Goal: Task Accomplishment & Management: Use online tool/utility

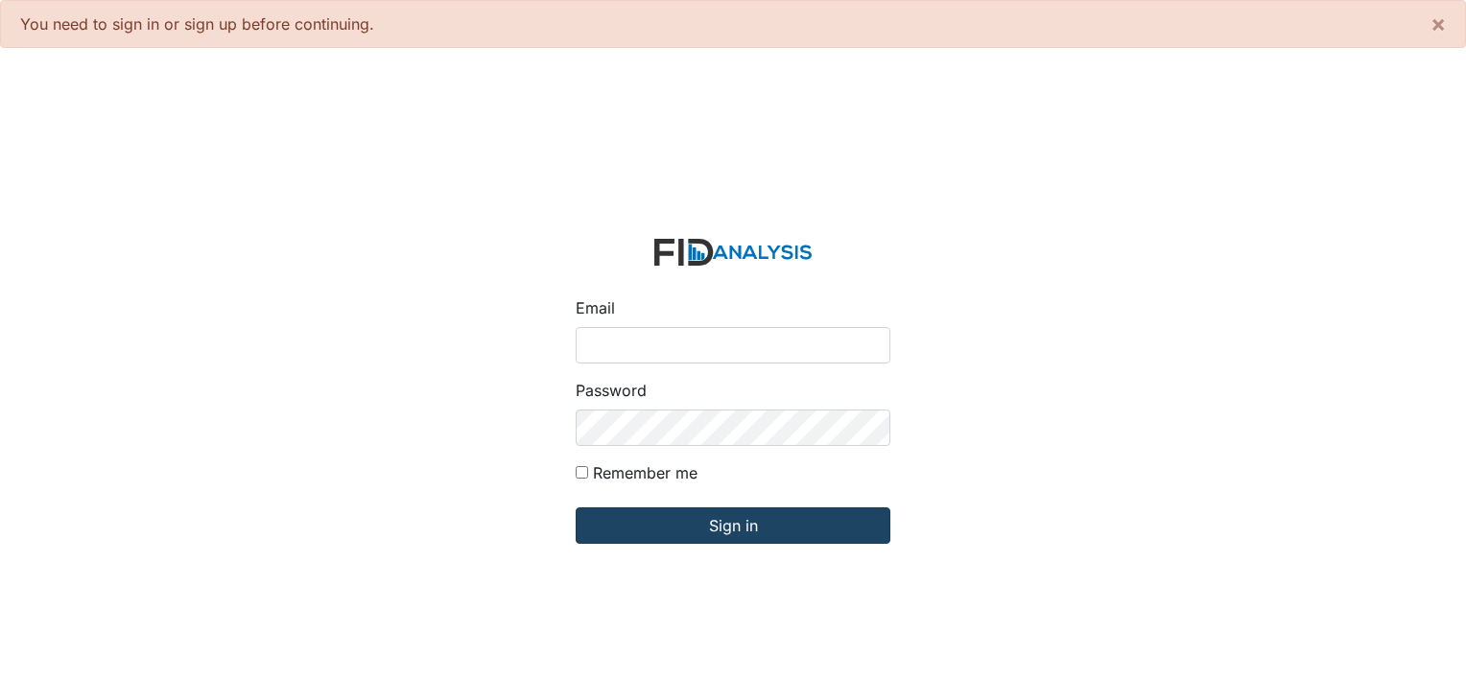
type input "[PERSON_NAME][EMAIL_ADDRESS][DOMAIN_NAME]"
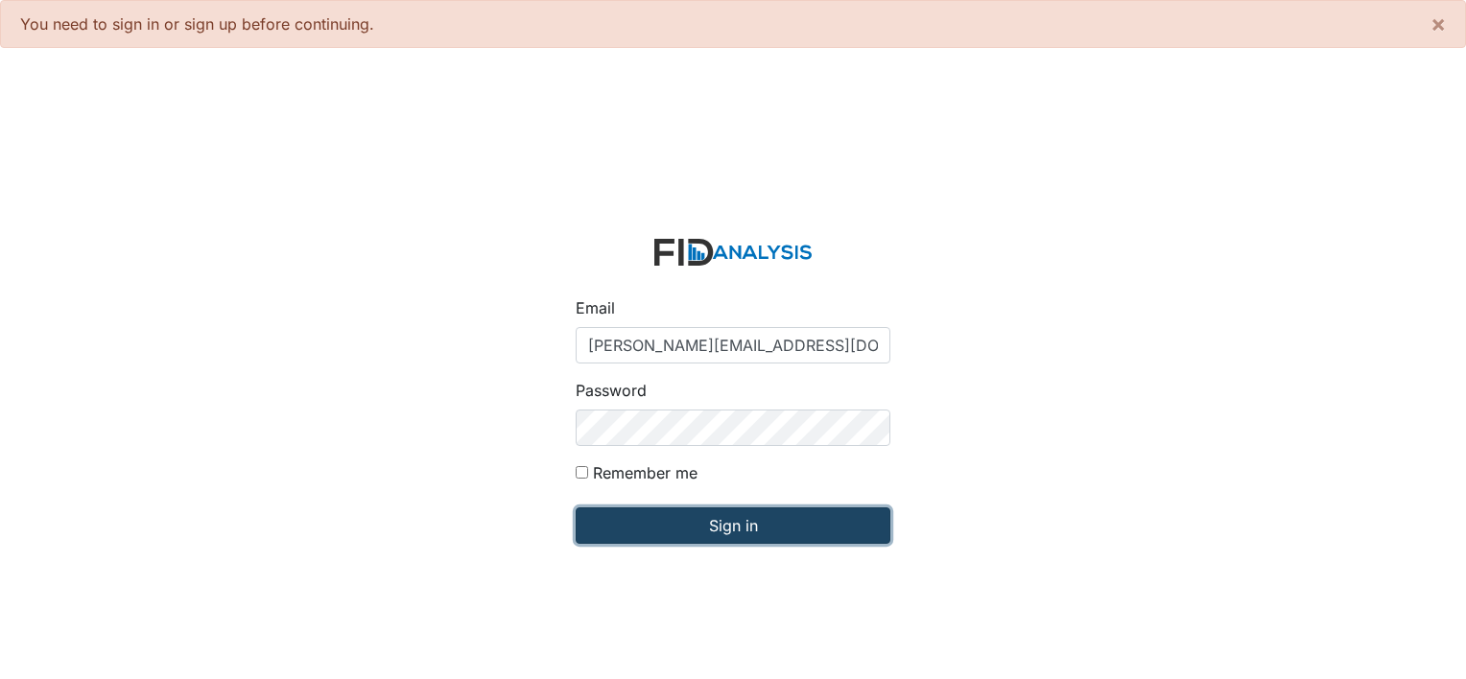
drag, startPoint x: 721, startPoint y: 530, endPoint x: 763, endPoint y: 524, distance: 41.6
click at [722, 530] on input "Sign in" at bounding box center [733, 525] width 315 height 36
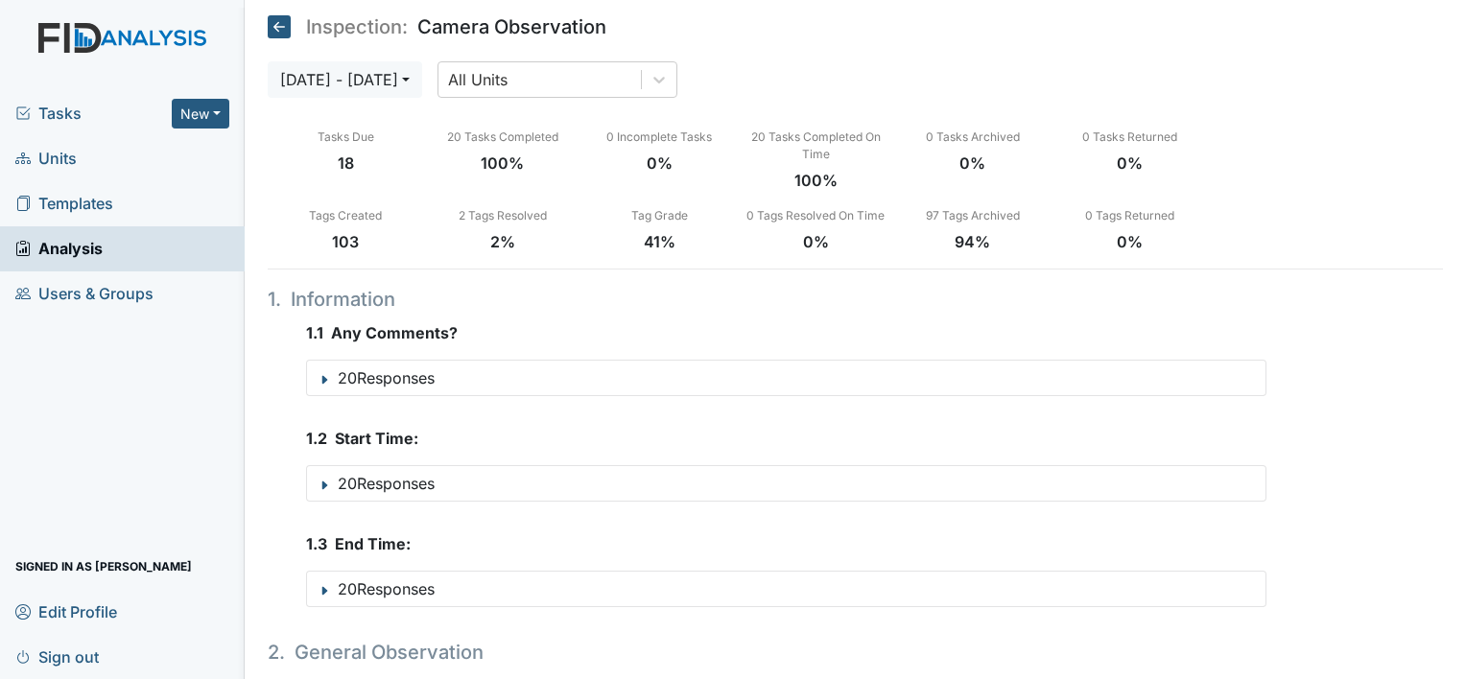
click at [72, 153] on span "Units" at bounding box center [45, 159] width 61 height 30
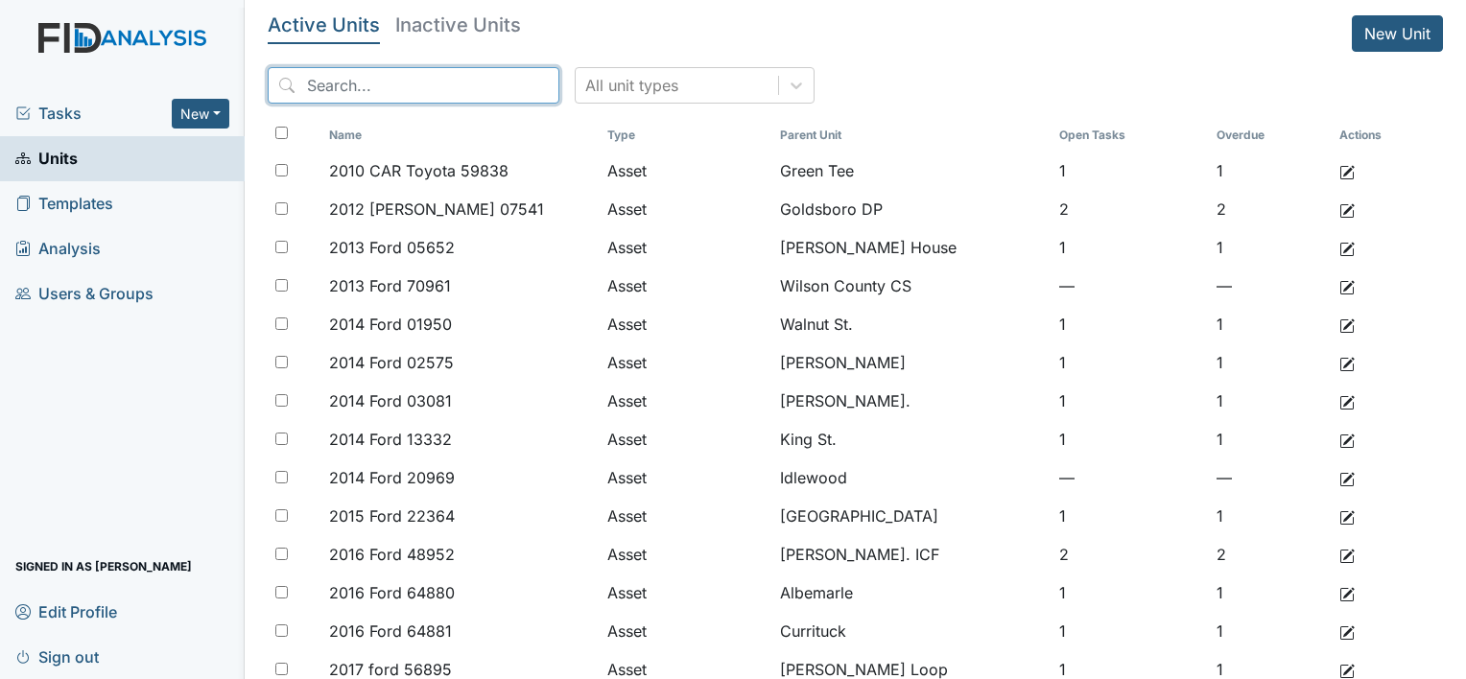
click at [457, 85] on input "search" at bounding box center [414, 85] width 292 height 36
type input "walnut"
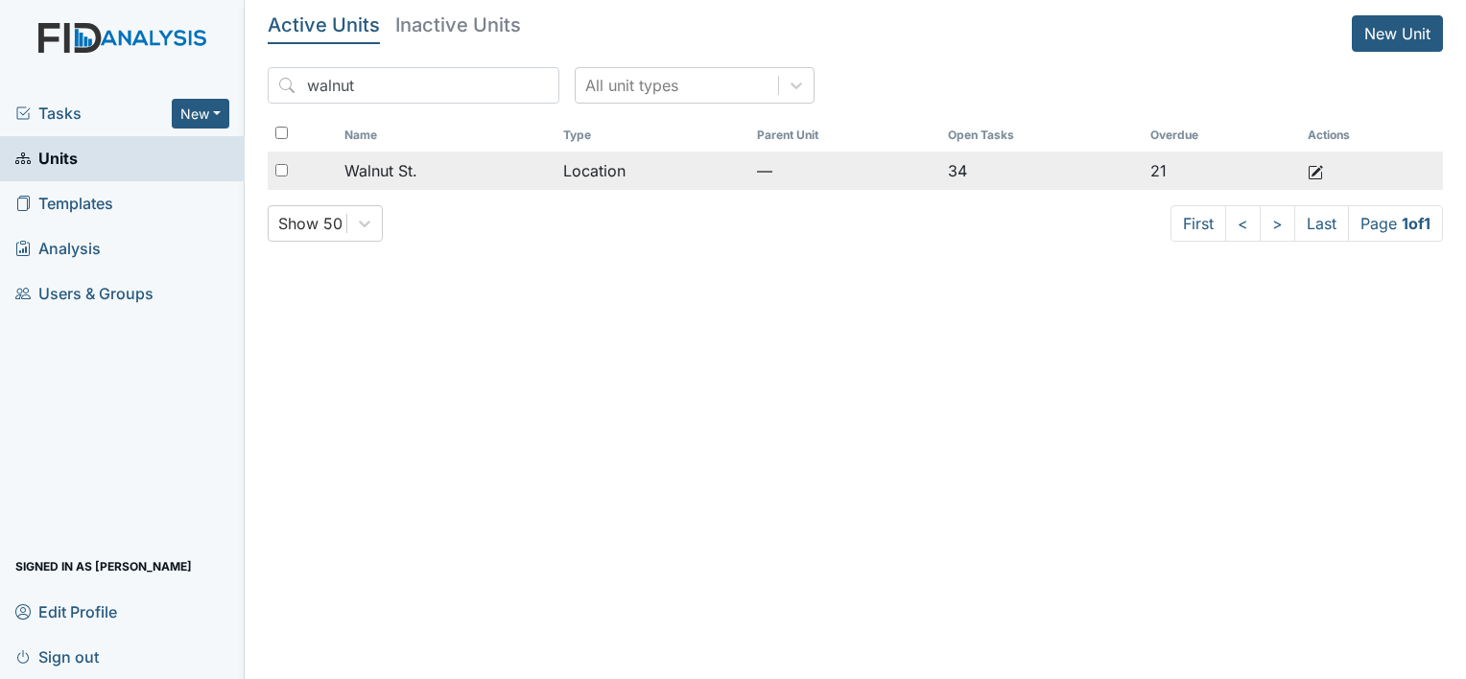
click at [377, 174] on span "Walnut St." at bounding box center [380, 170] width 73 height 23
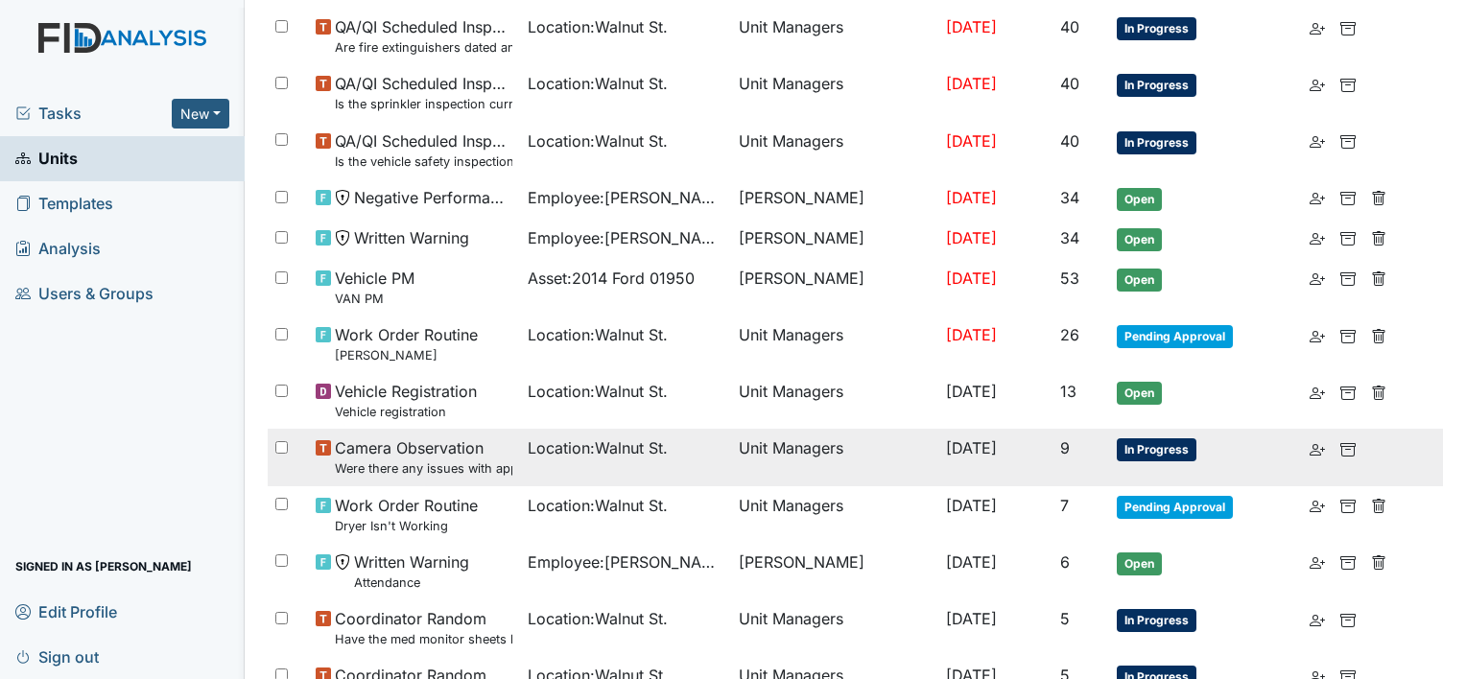
scroll to position [1340, 0]
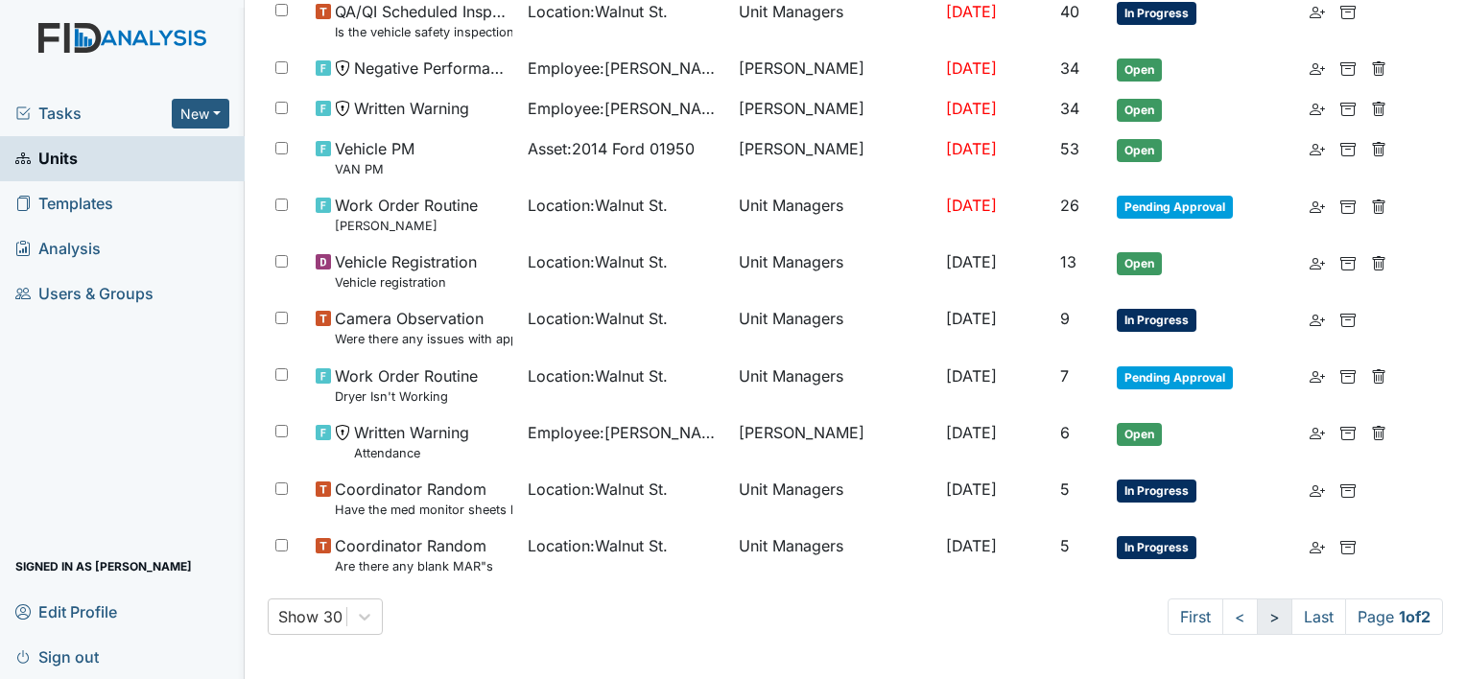
drag, startPoint x: 1251, startPoint y: 619, endPoint x: 1236, endPoint y: 609, distance: 17.3
click at [1257, 619] on link ">" at bounding box center [1274, 617] width 35 height 36
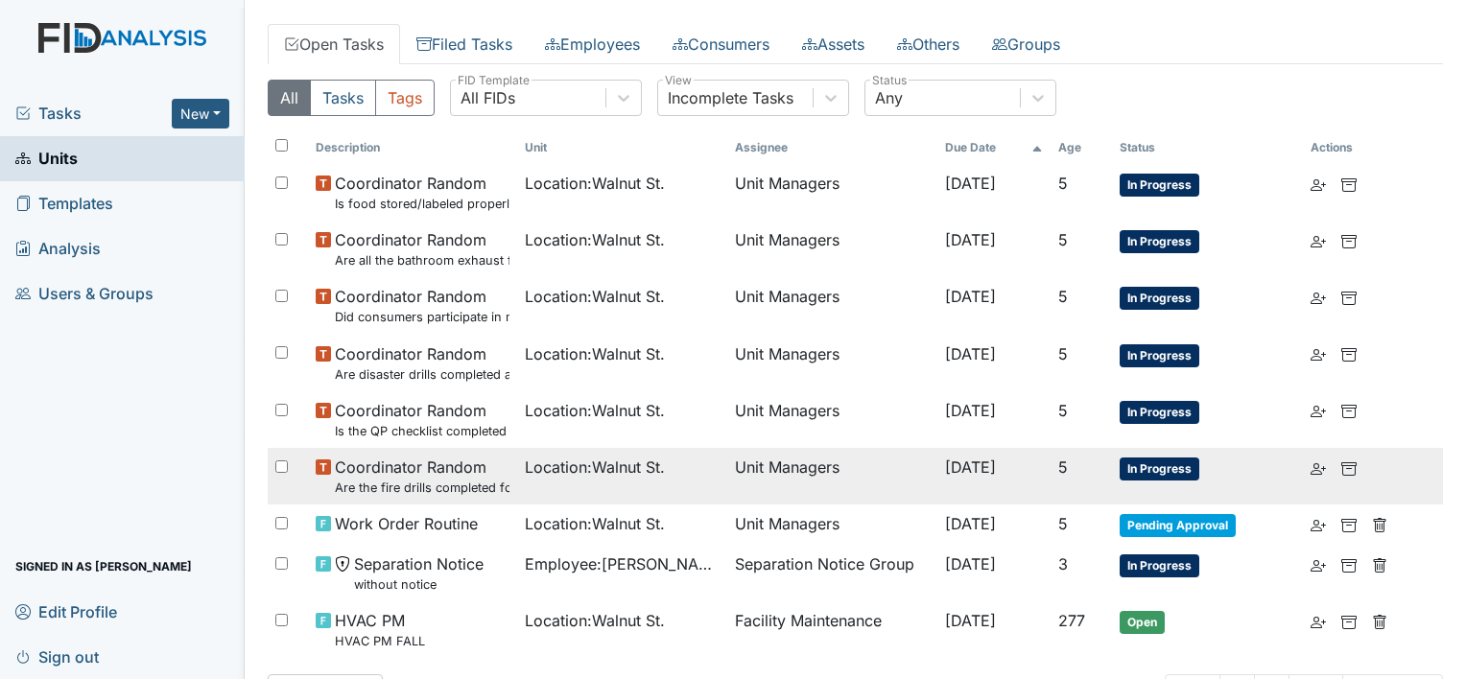
scroll to position [165, 0]
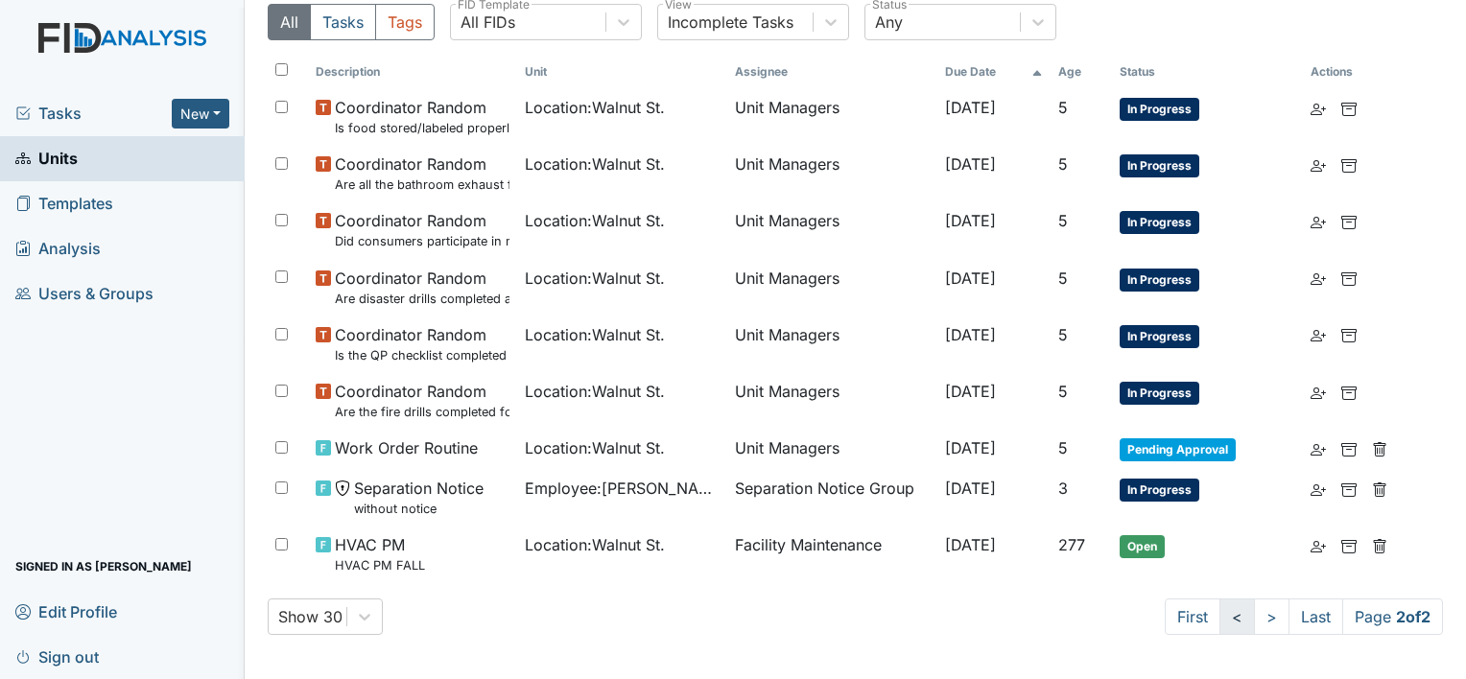
click at [1219, 618] on link "<" at bounding box center [1236, 617] width 35 height 36
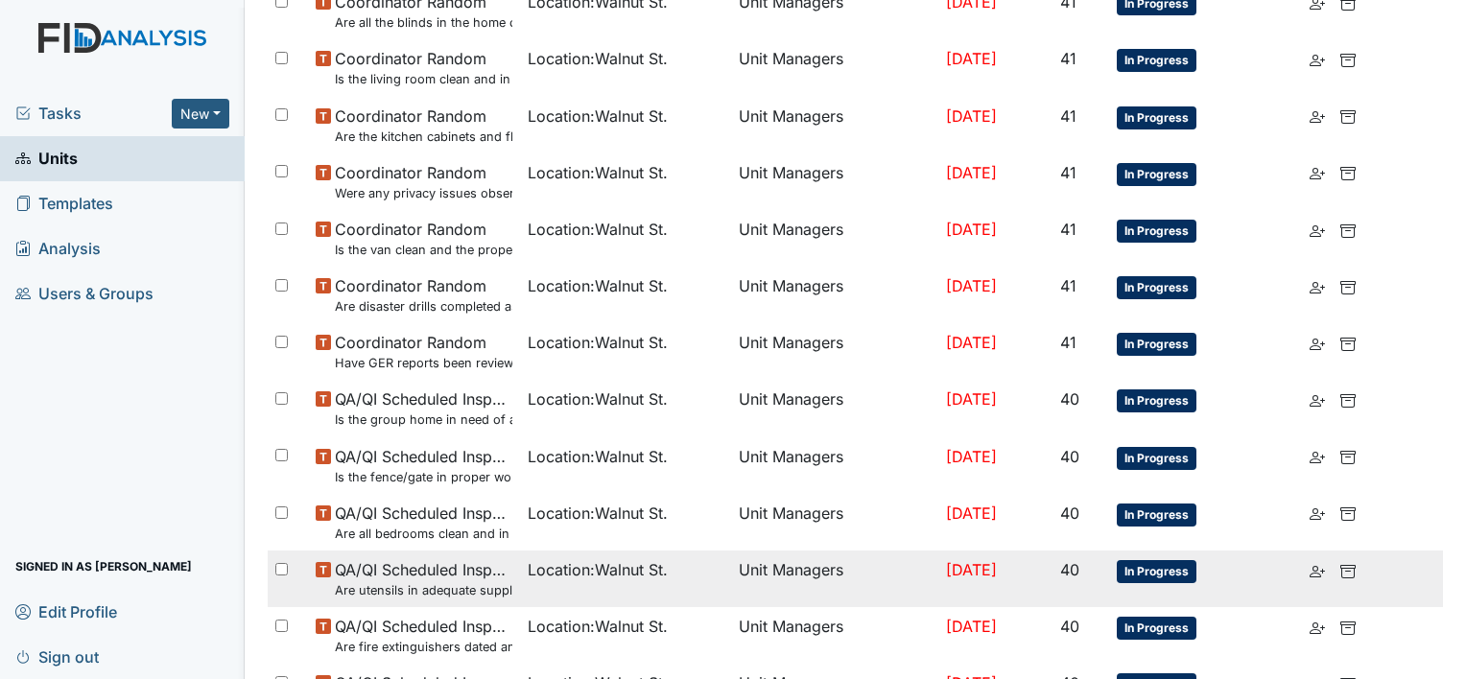
scroll to position [645, 0]
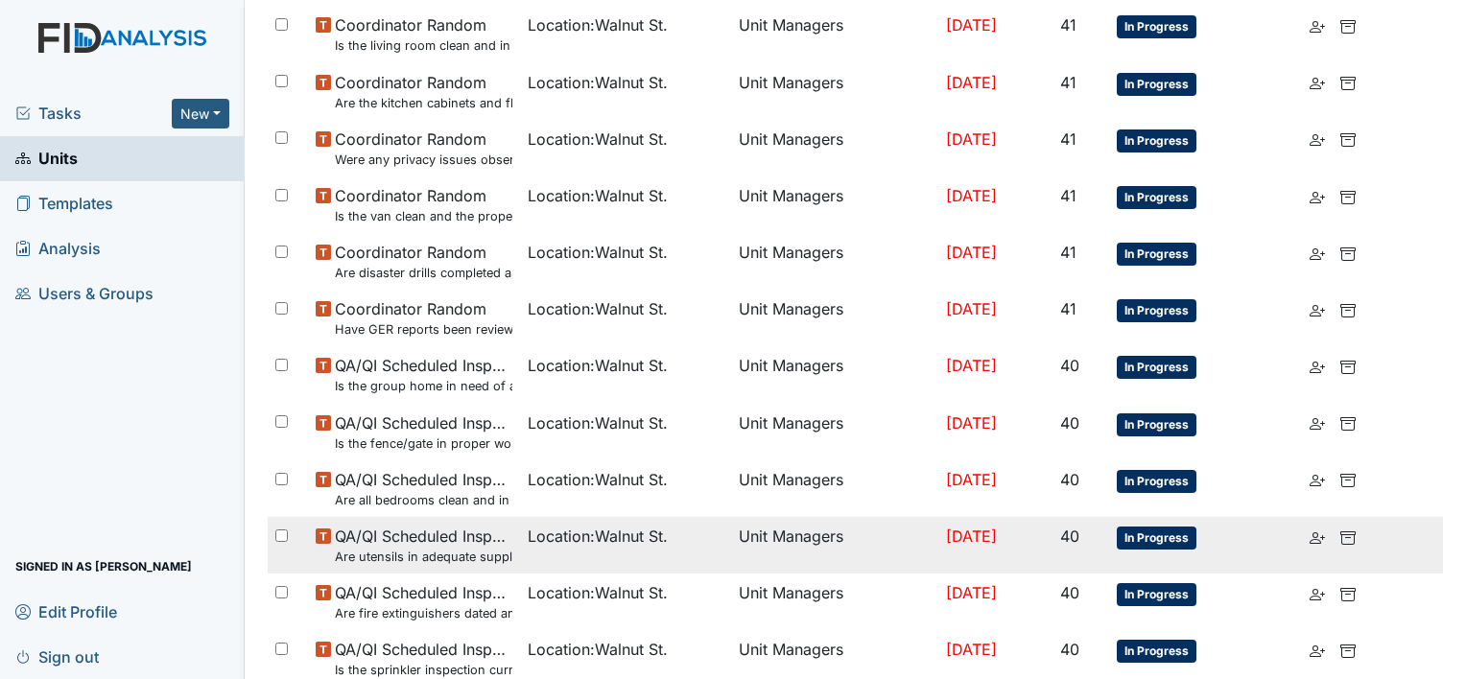
click at [438, 556] on small "Are utensils in adequate supply?" at bounding box center [423, 557] width 177 height 18
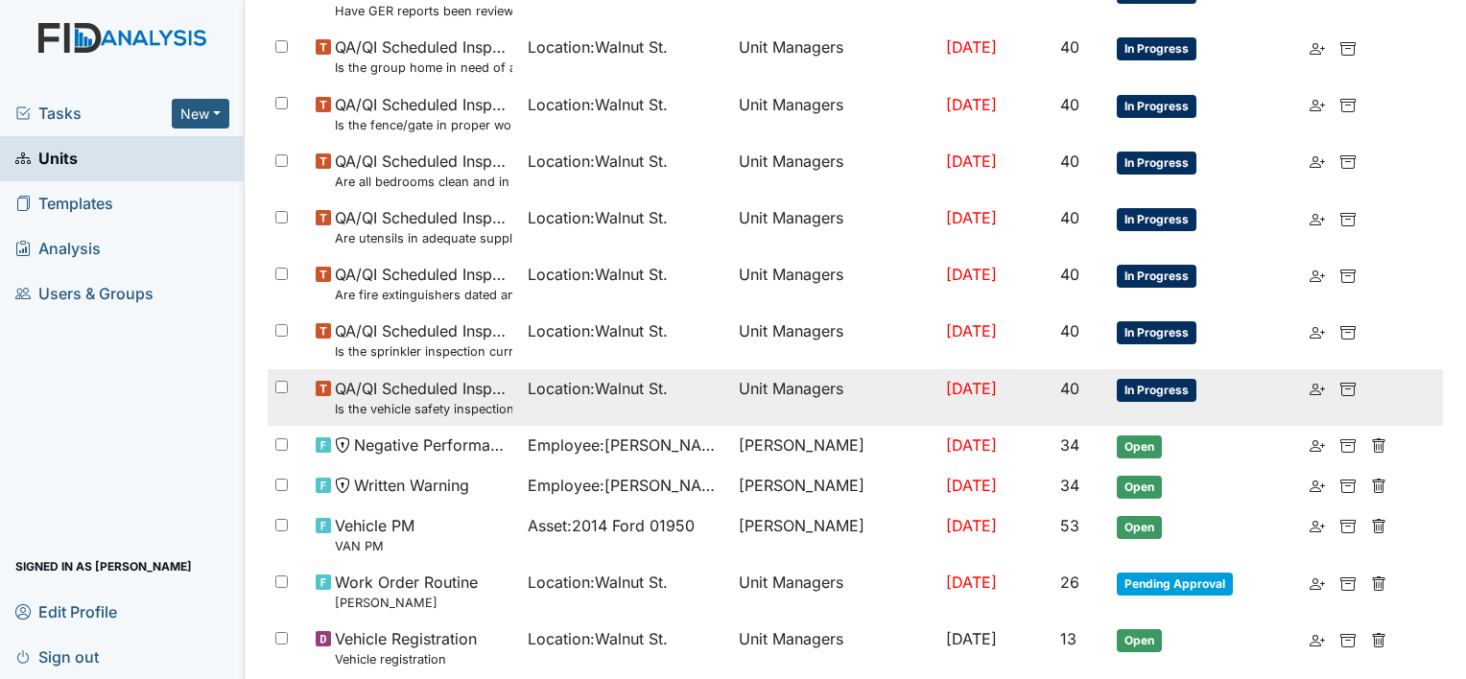
scroll to position [932, 0]
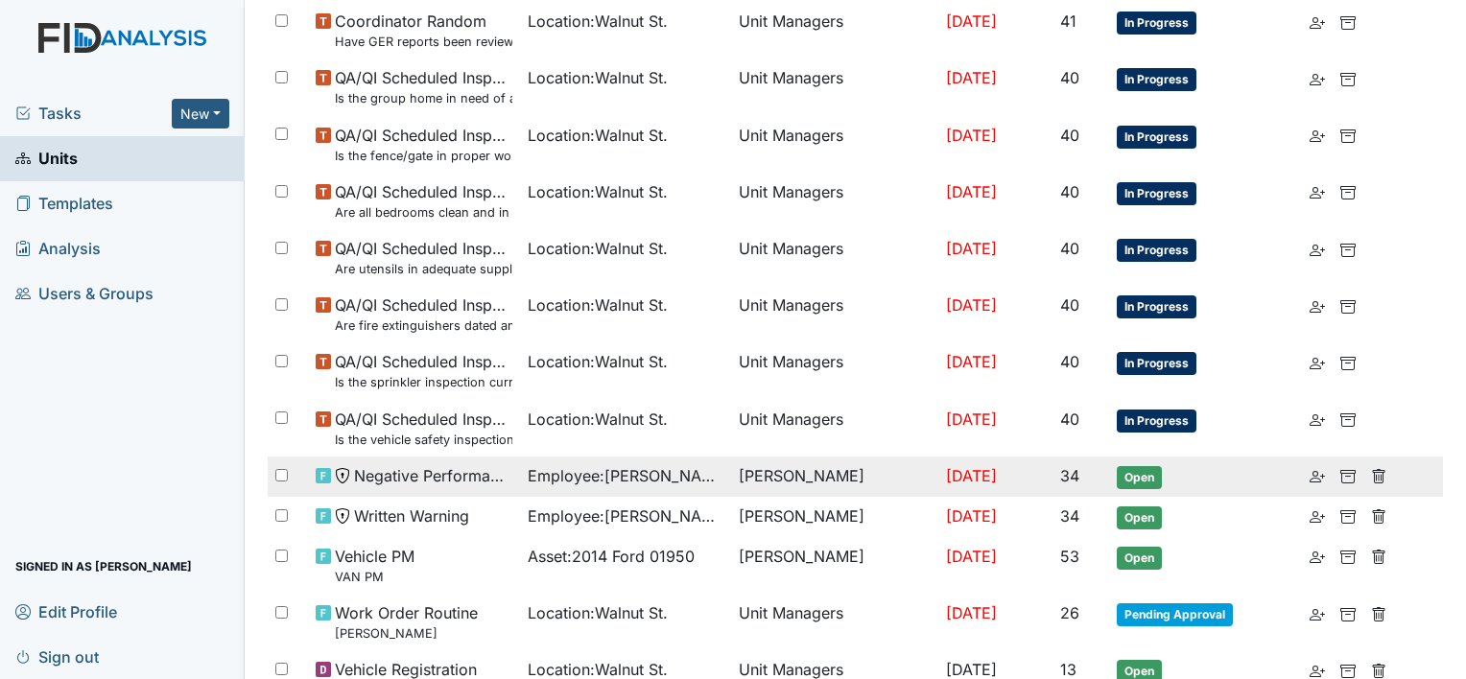
click at [449, 478] on span "Negative Performance Review" at bounding box center [432, 475] width 157 height 23
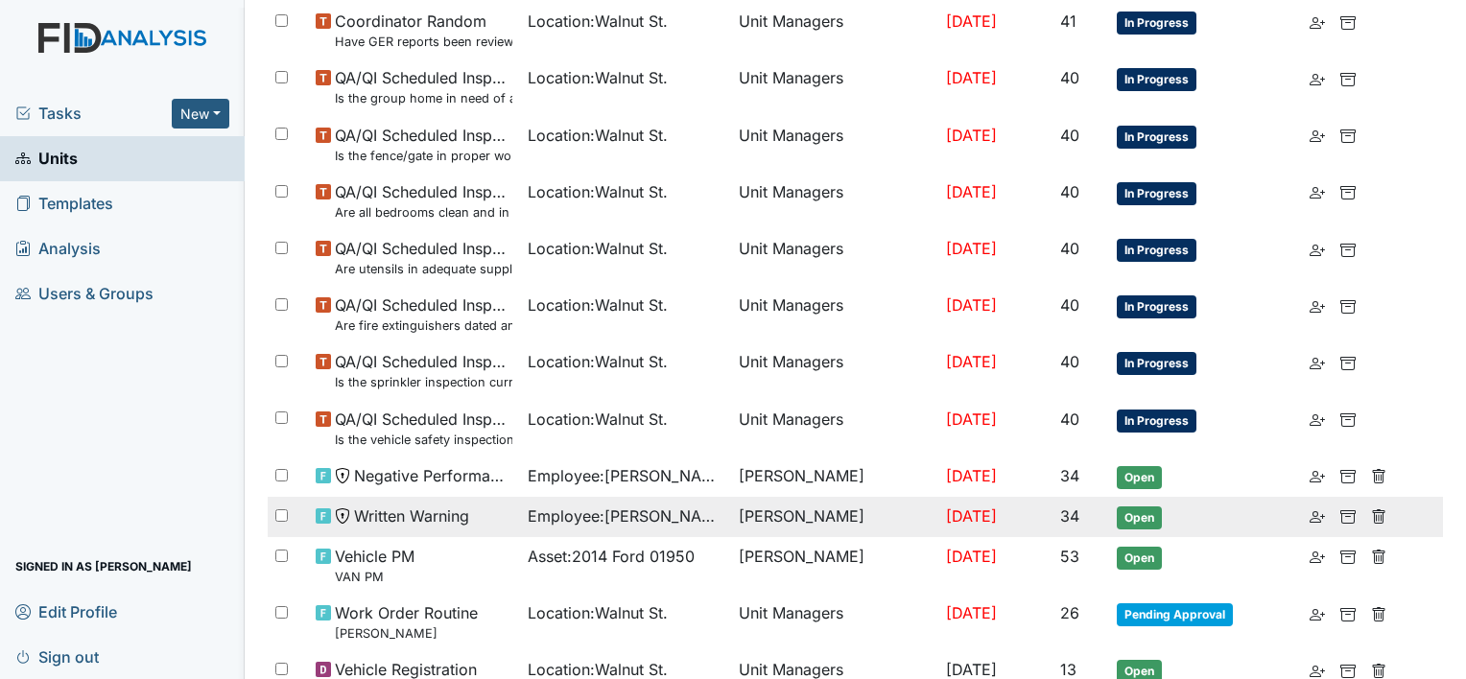
click at [587, 524] on span "Employee : Kirby, Vanessa" at bounding box center [626, 516] width 196 height 23
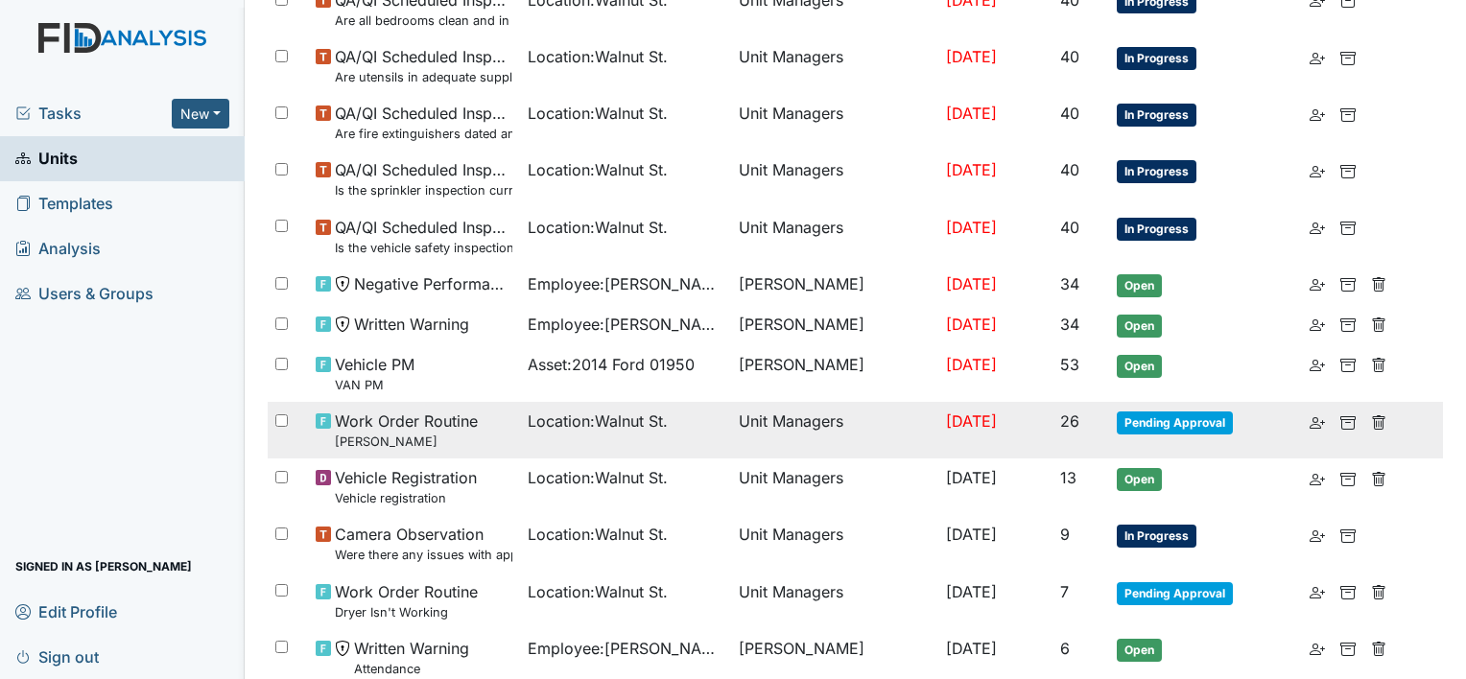
scroll to position [1220, 0]
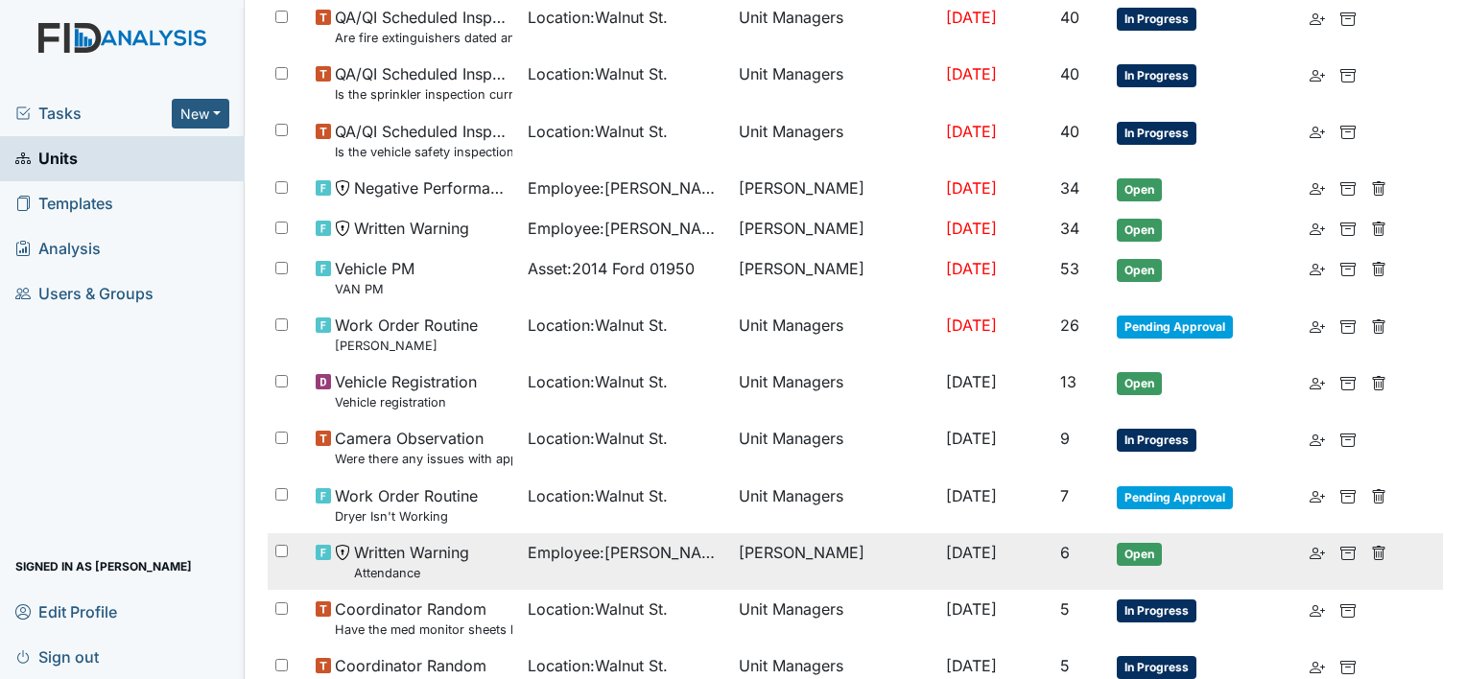
click at [639, 557] on span "Employee : Howard, Racquel" at bounding box center [626, 552] width 196 height 23
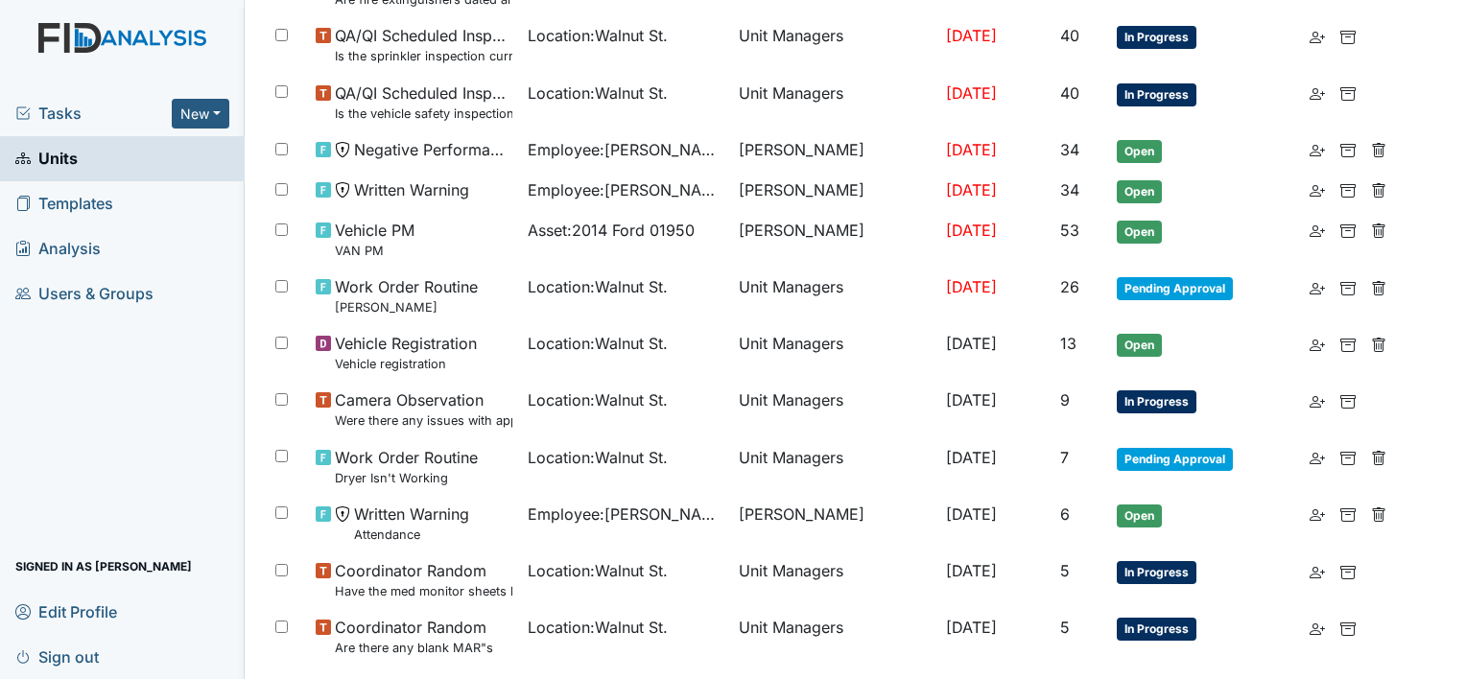
scroll to position [1340, 0]
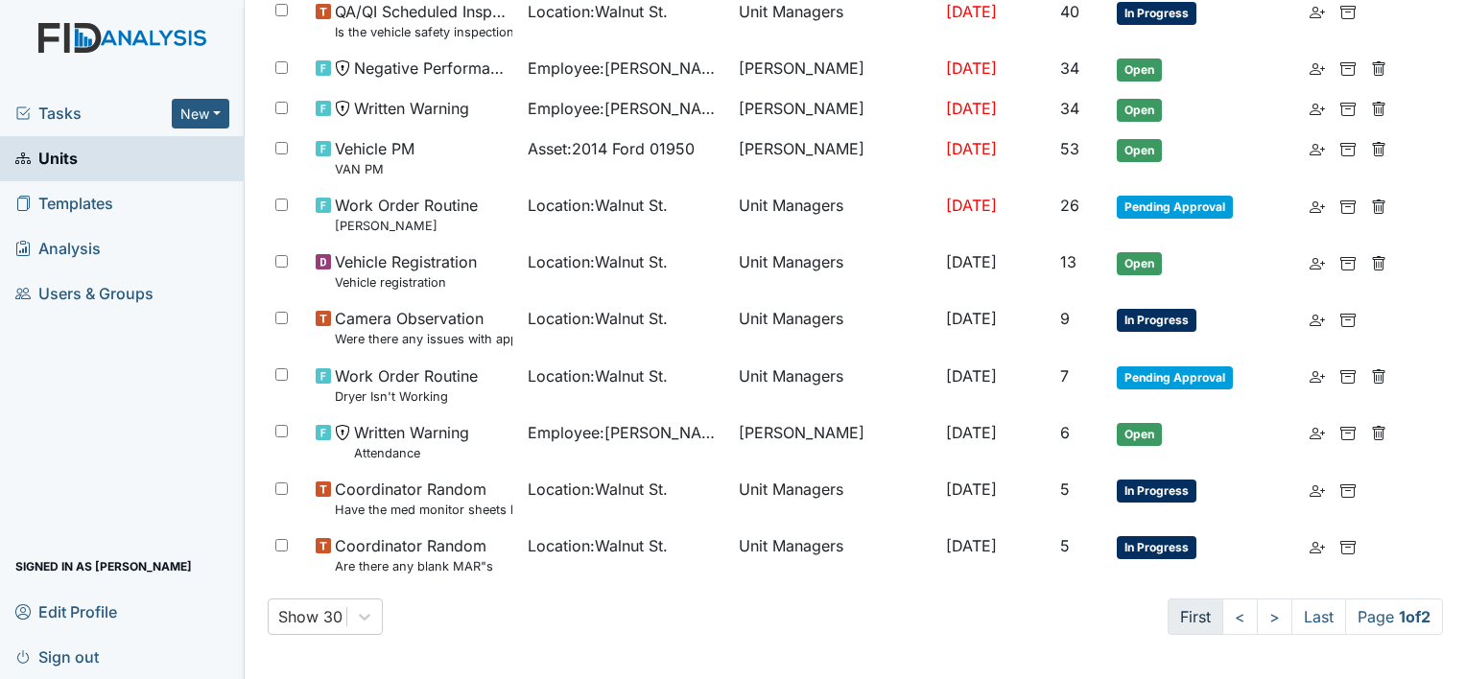
click at [1170, 616] on link "First" at bounding box center [1195, 617] width 56 height 36
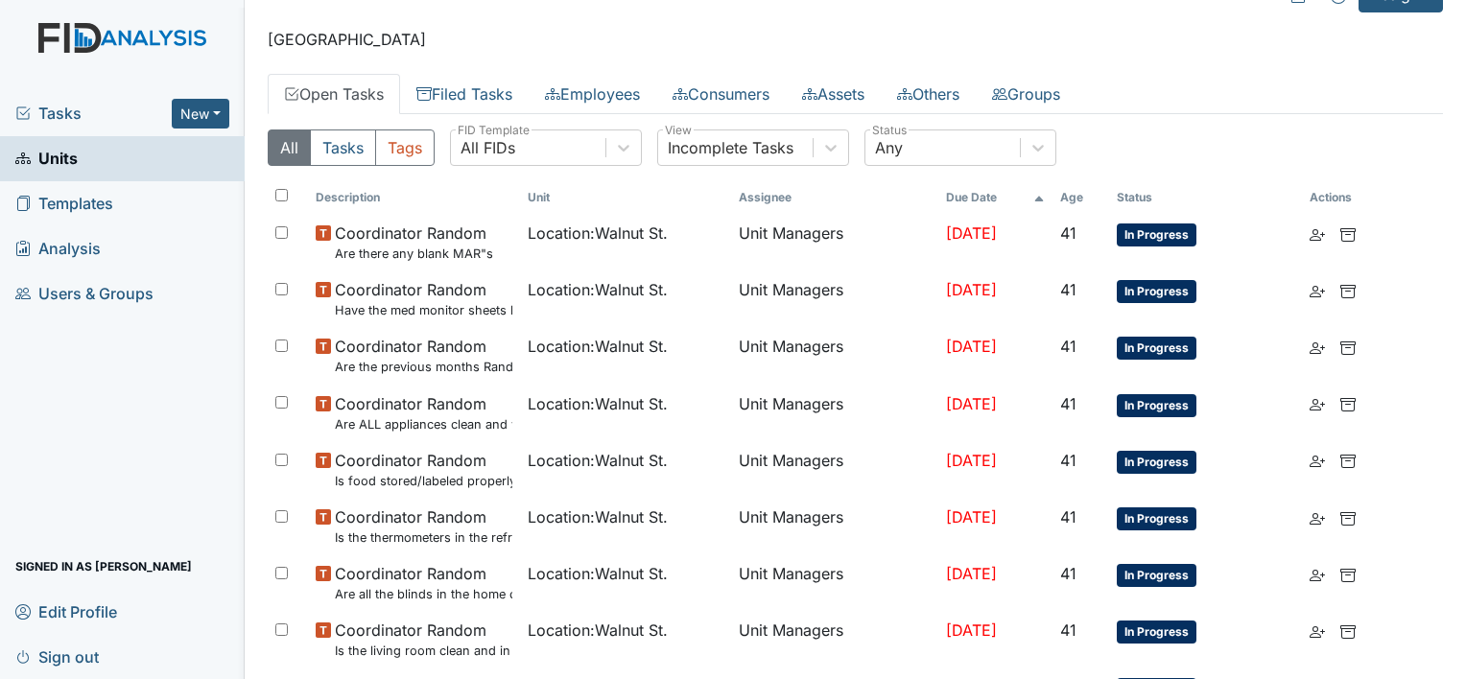
scroll to position [0, 0]
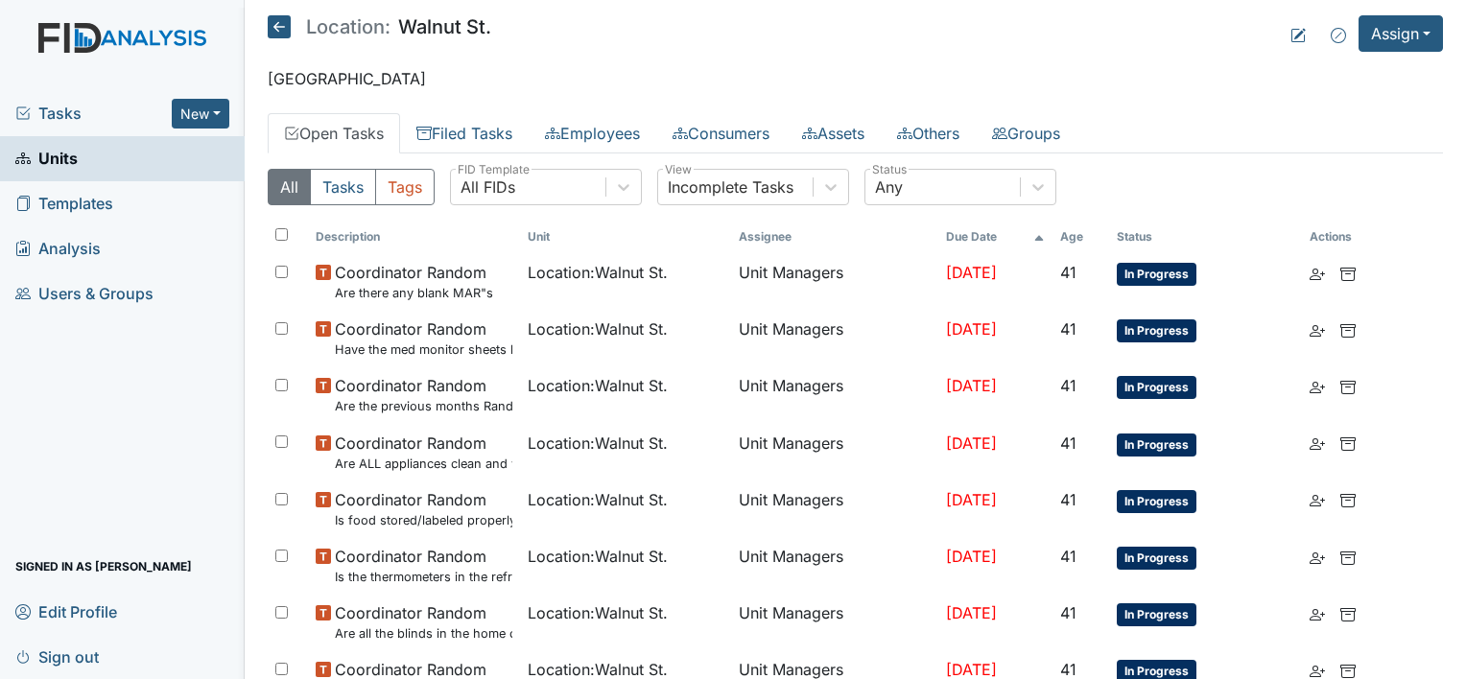
click at [77, 163] on span "Units" at bounding box center [46, 159] width 62 height 30
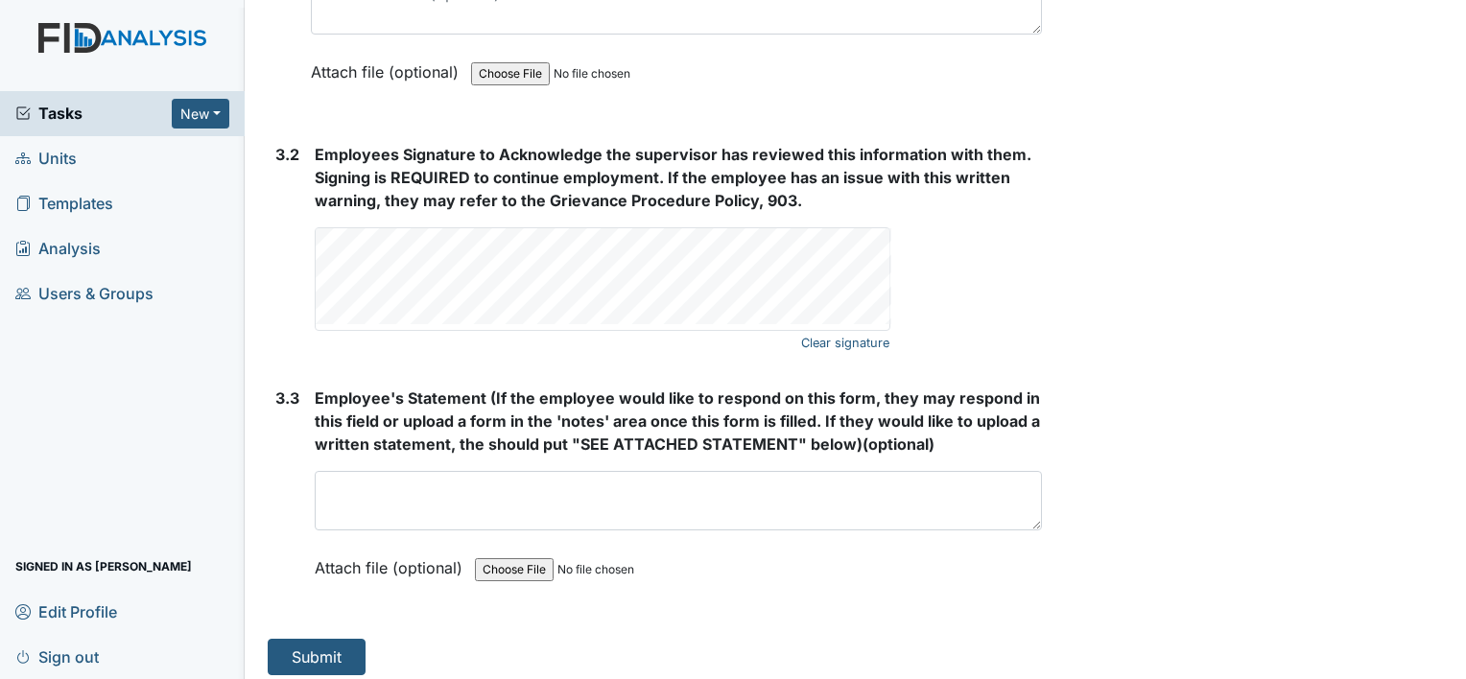
scroll to position [3365, 0]
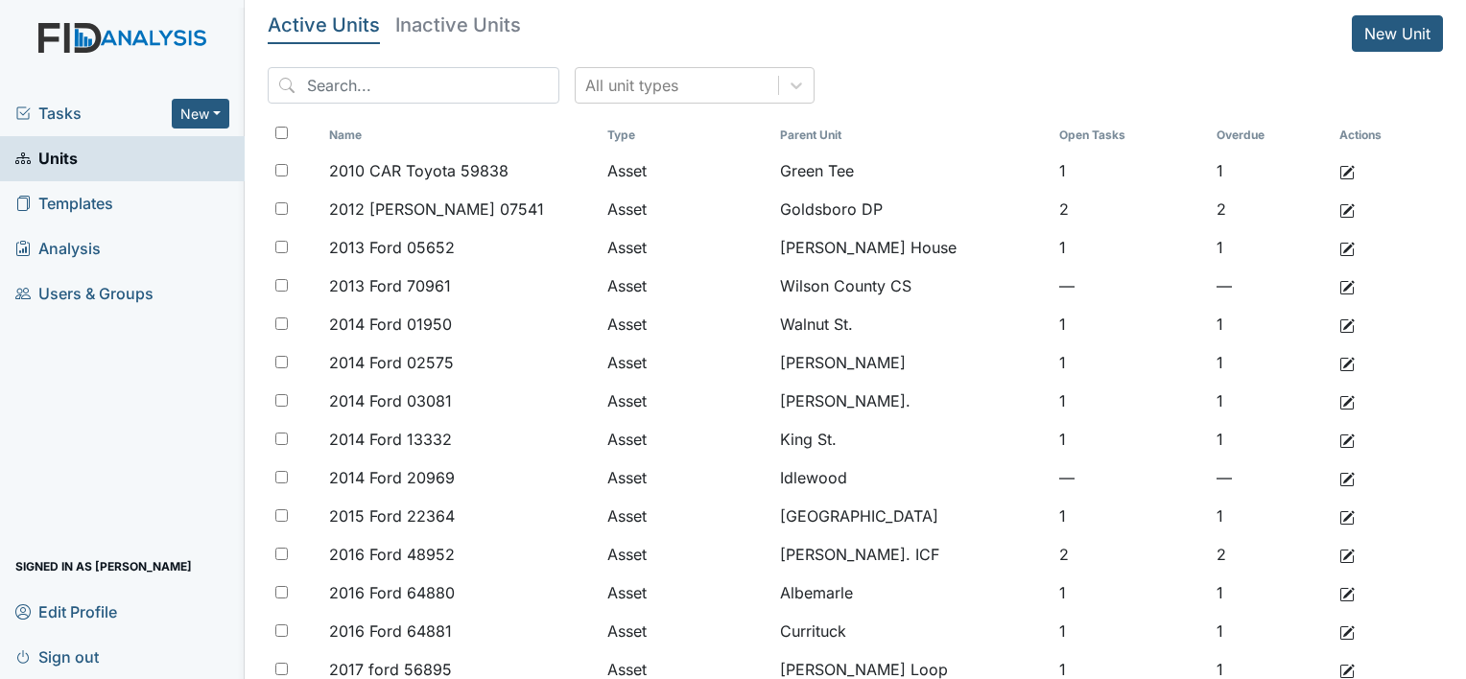
click at [62, 117] on span "Tasks" at bounding box center [93, 113] width 156 height 23
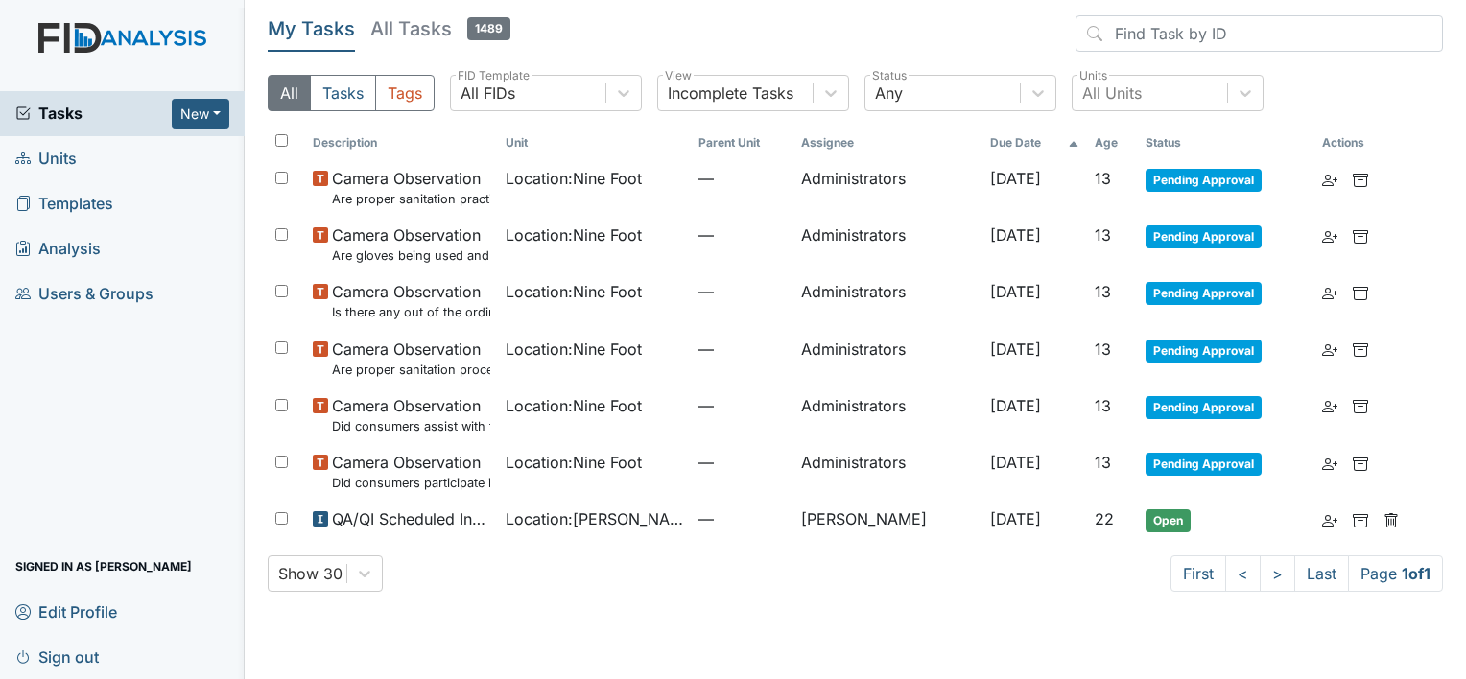
click at [87, 106] on span "Tasks" at bounding box center [93, 113] width 156 height 23
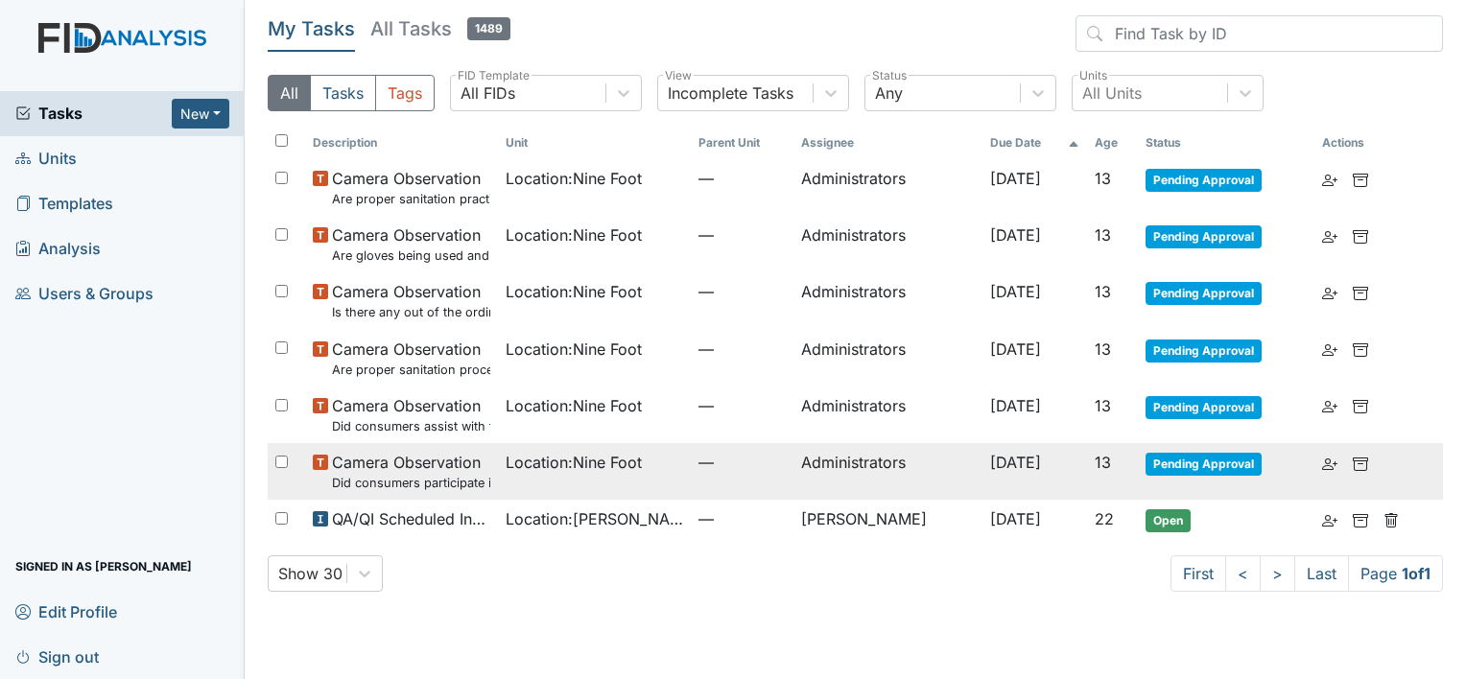
click at [420, 472] on span "Camera Observation Did consumers participate in family style dining?" at bounding box center [411, 471] width 158 height 41
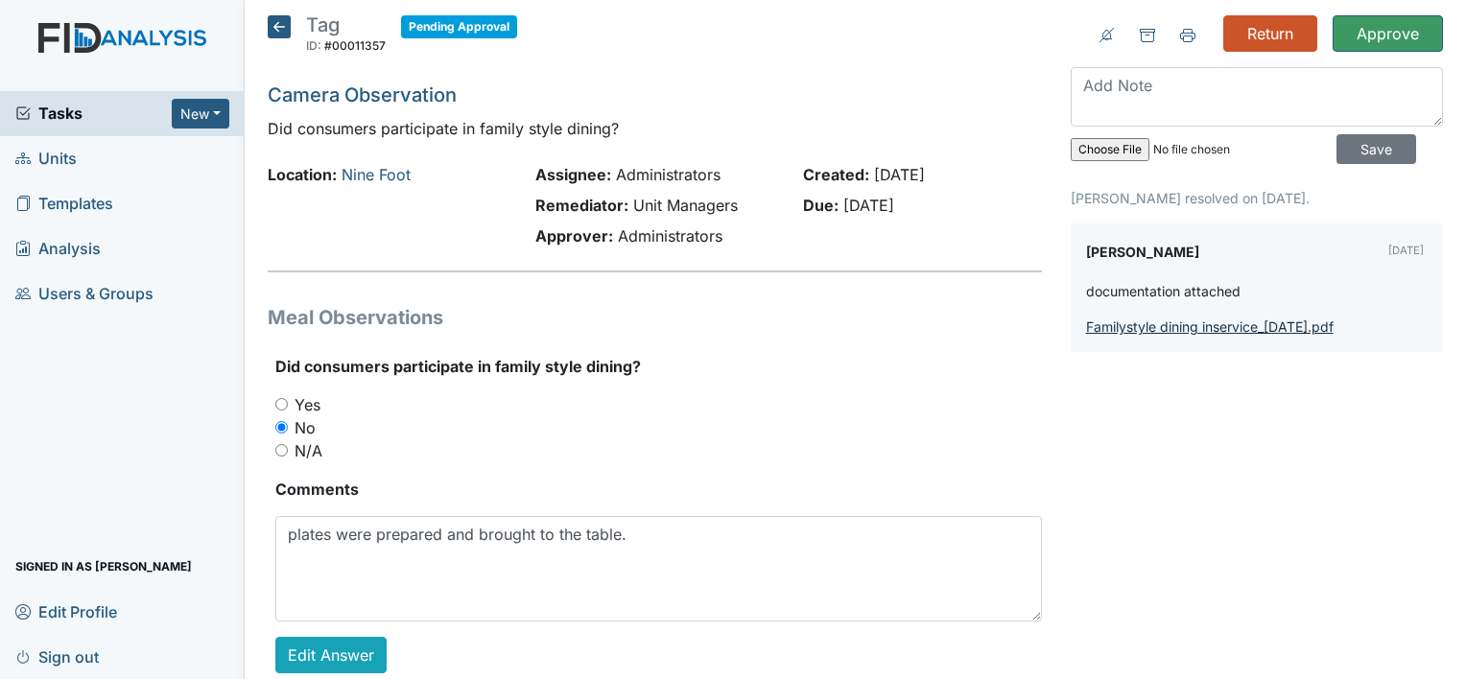
click at [1146, 323] on link "Familystyle dining inservice_10.8.25.pdf" at bounding box center [1209, 326] width 247 height 16
click at [1362, 34] on input "Approve" at bounding box center [1387, 33] width 110 height 36
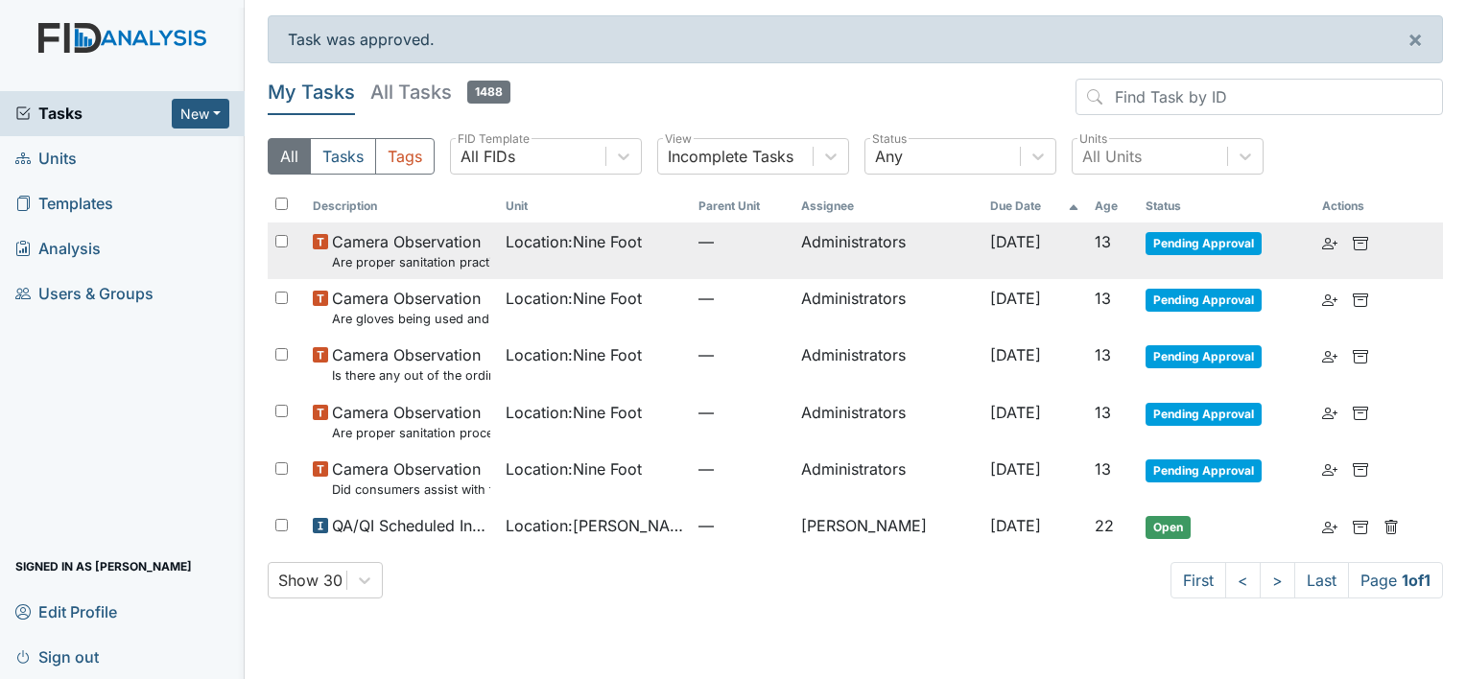
click at [438, 257] on small "Are proper sanitation practices used by staff and encouraged with consumers?" at bounding box center [411, 262] width 158 height 18
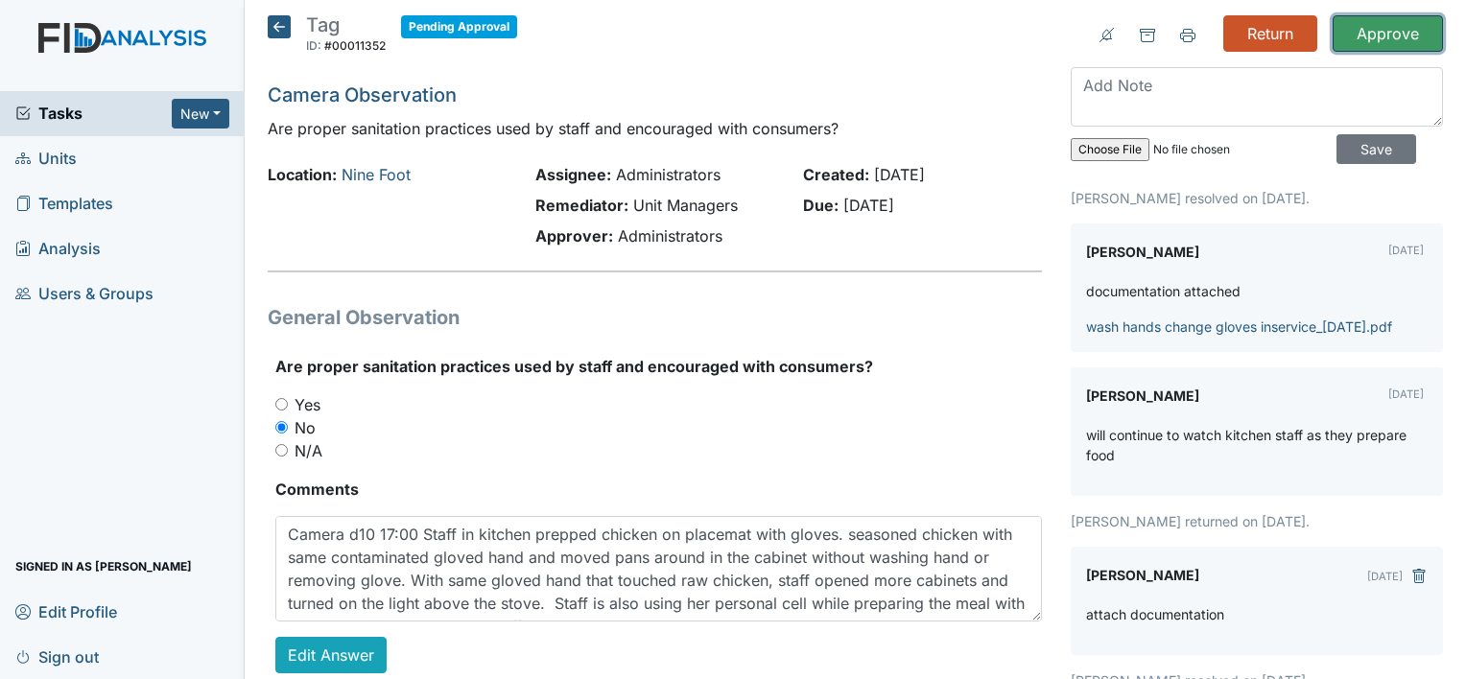
click at [1383, 23] on input "Approve" at bounding box center [1387, 33] width 110 height 36
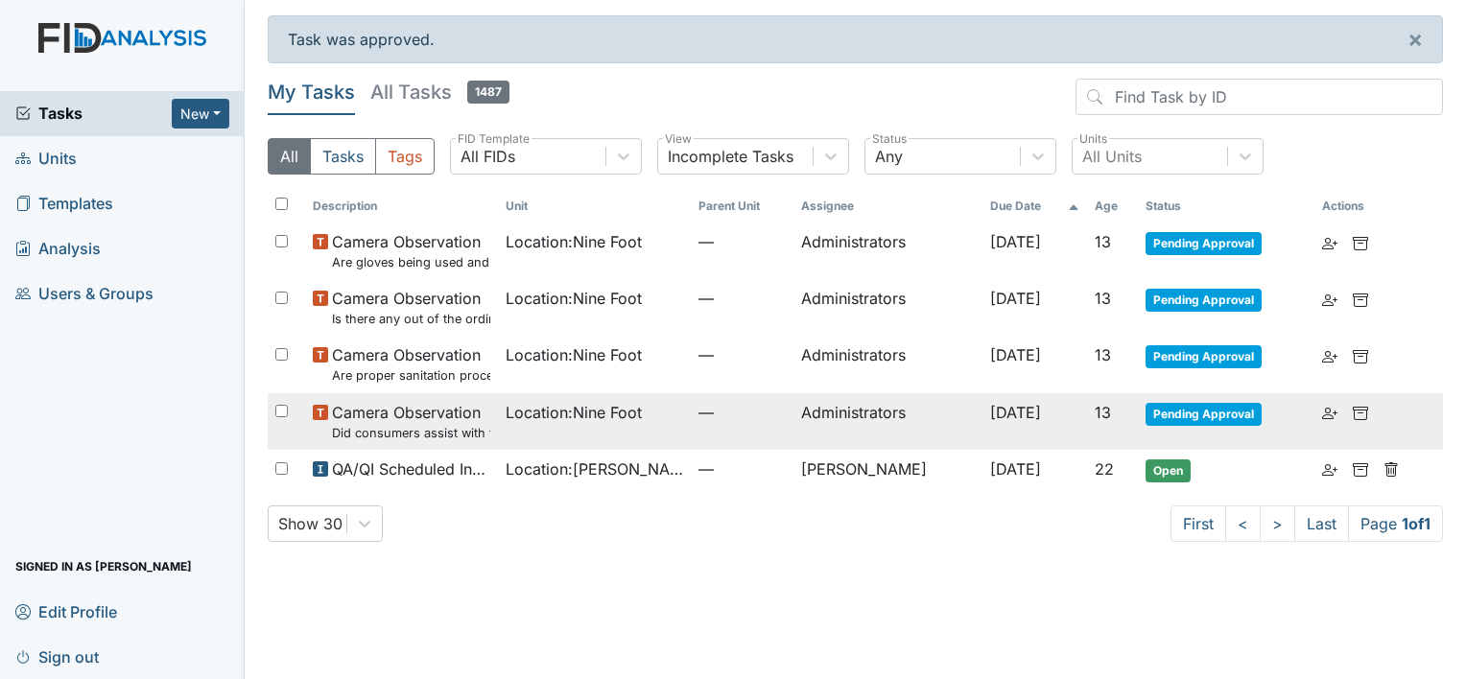
click at [446, 424] on small "Did consumers assist with the clean up?" at bounding box center [411, 433] width 158 height 18
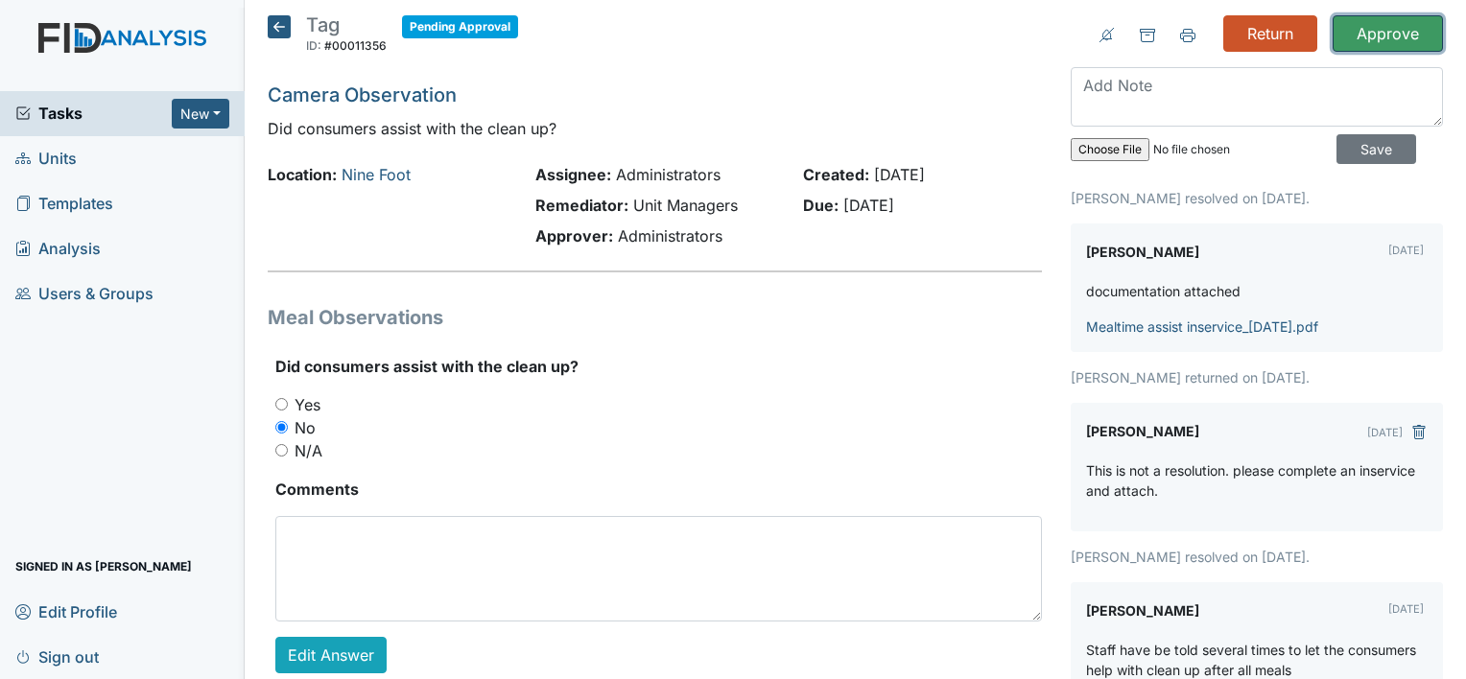
click at [1392, 40] on input "Approve" at bounding box center [1387, 33] width 110 height 36
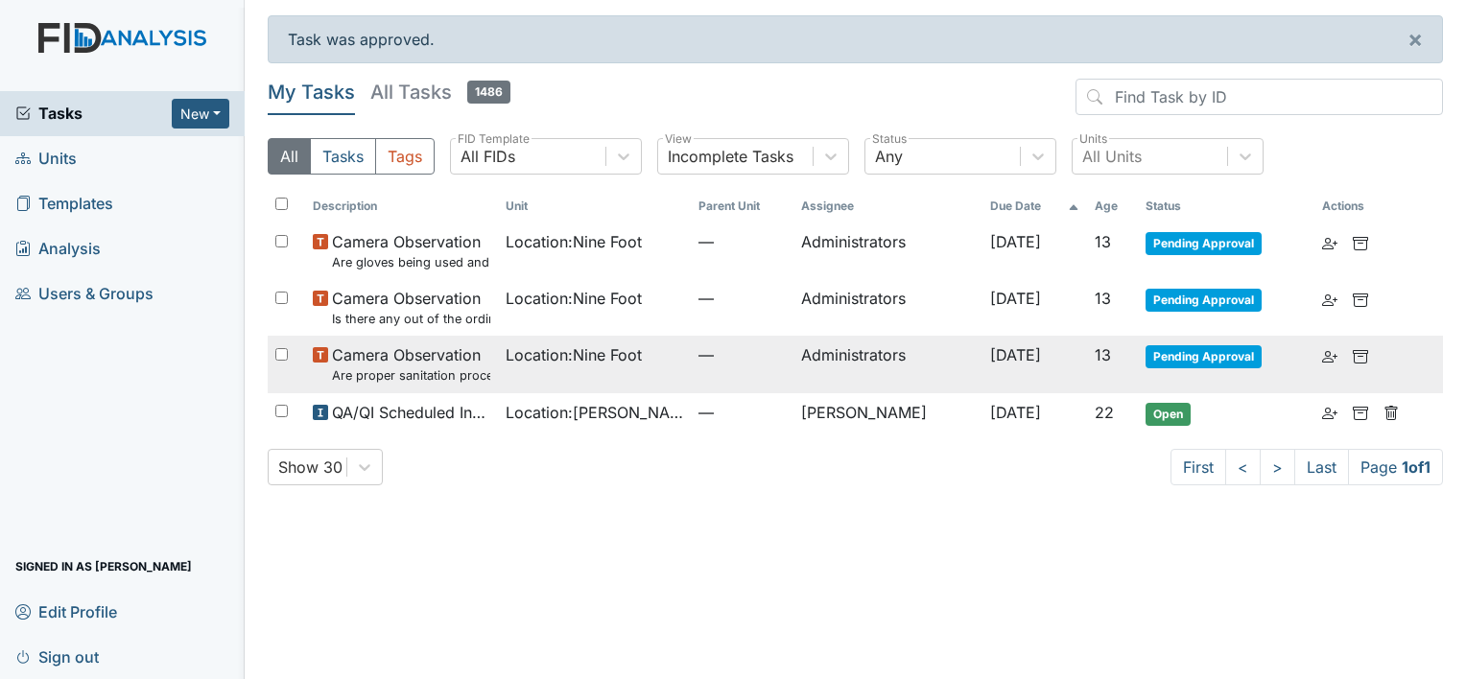
click at [437, 365] on span "Camera Observation Are proper sanitation procedures followed?" at bounding box center [411, 363] width 158 height 41
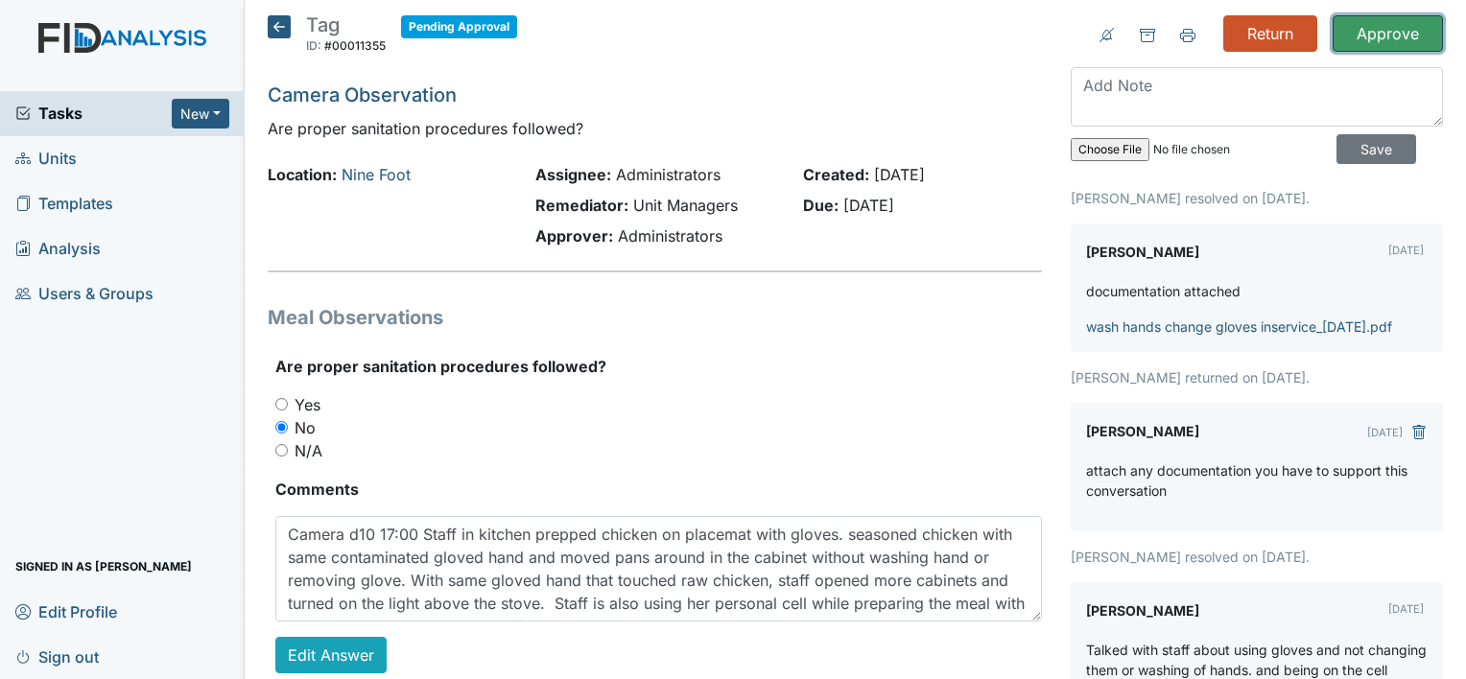
click at [1378, 32] on input "Approve" at bounding box center [1387, 33] width 110 height 36
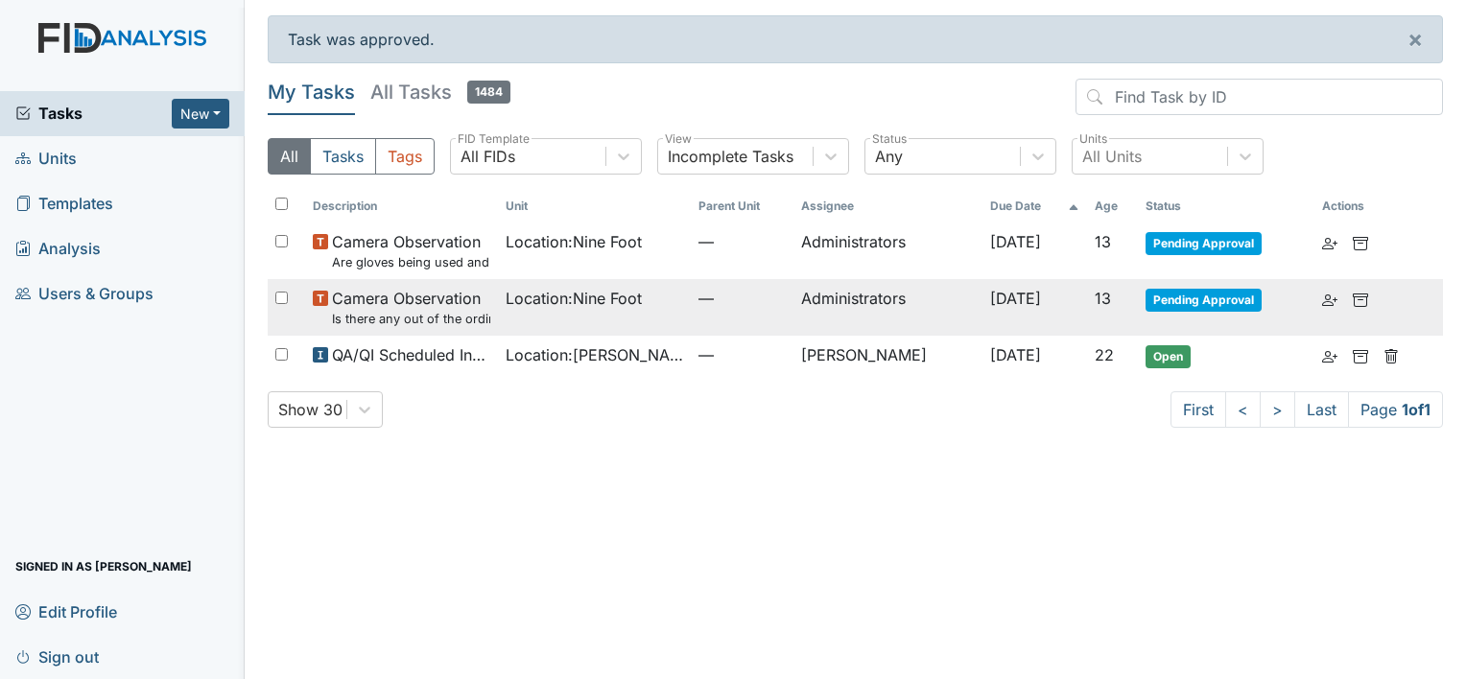
click at [434, 301] on span "Camera Observation Is there any out of the ordinary cell phone usage?" at bounding box center [411, 307] width 158 height 41
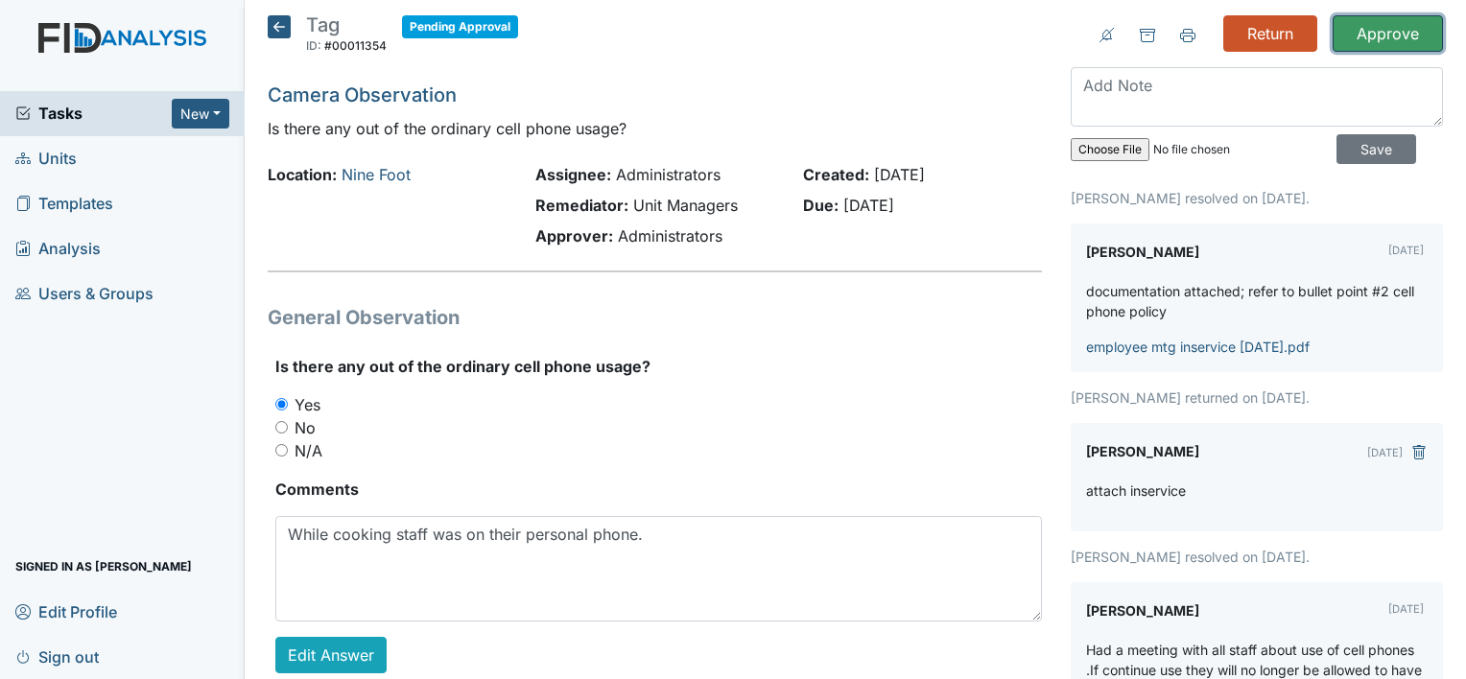
click at [1366, 43] on input "Approve" at bounding box center [1387, 33] width 110 height 36
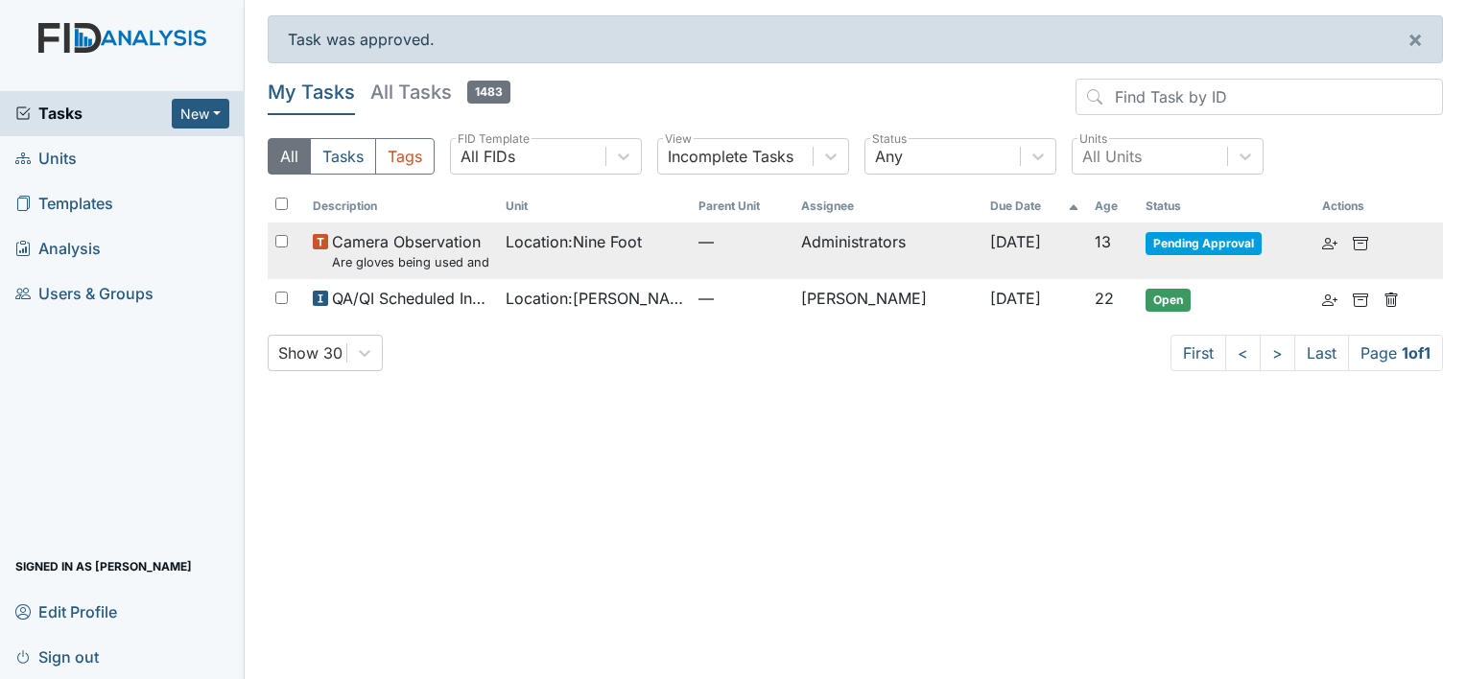
click at [421, 264] on small "Are gloves being used and changed as needed?" at bounding box center [411, 262] width 158 height 18
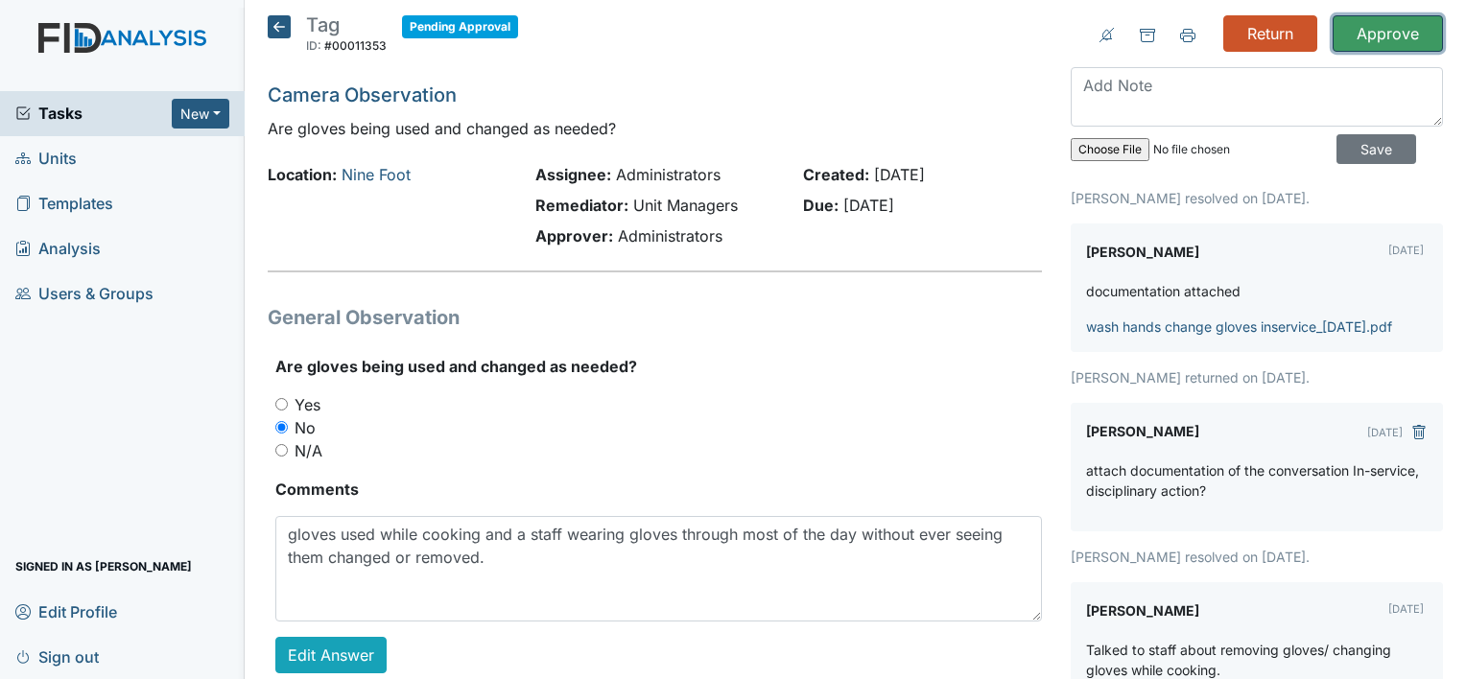
click at [1375, 34] on input "Approve" at bounding box center [1387, 33] width 110 height 36
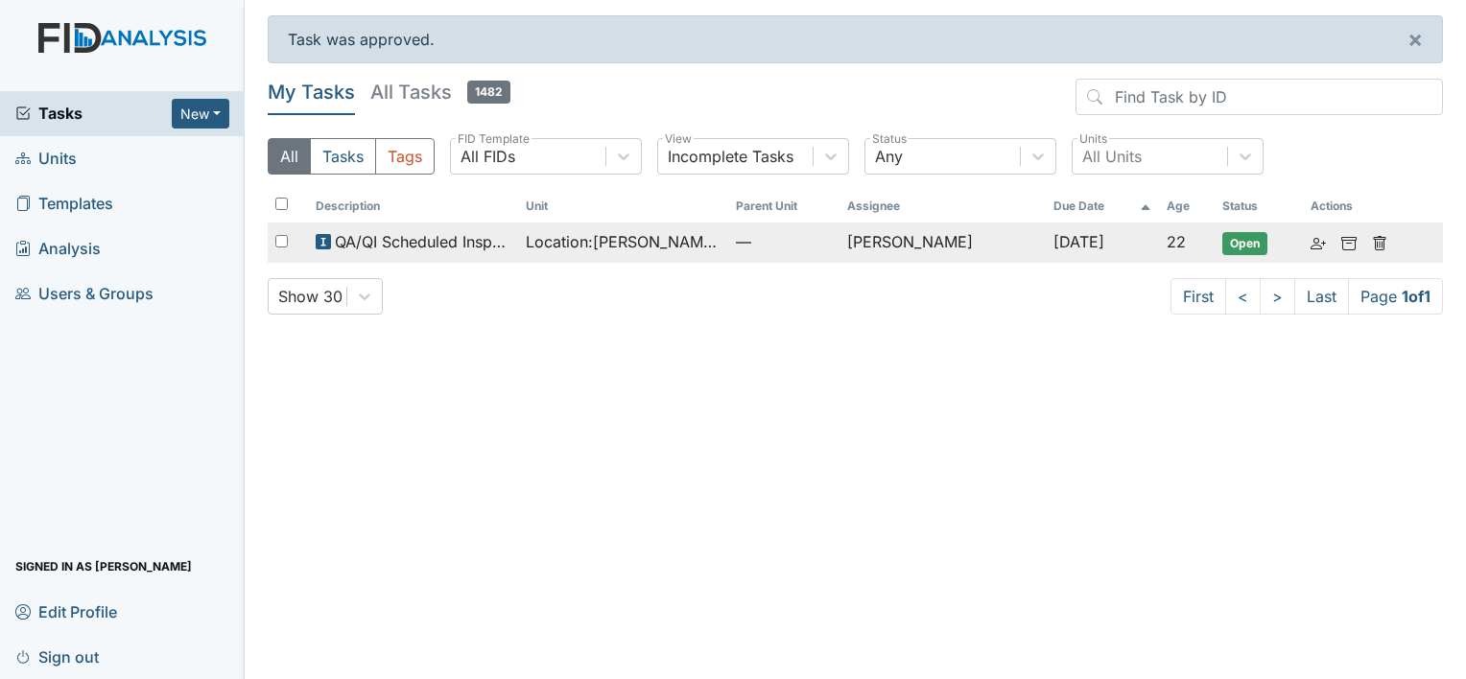
click at [432, 238] on span "QA/QI Scheduled Inspection" at bounding box center [423, 241] width 176 height 23
